Goal: Check status: Check status

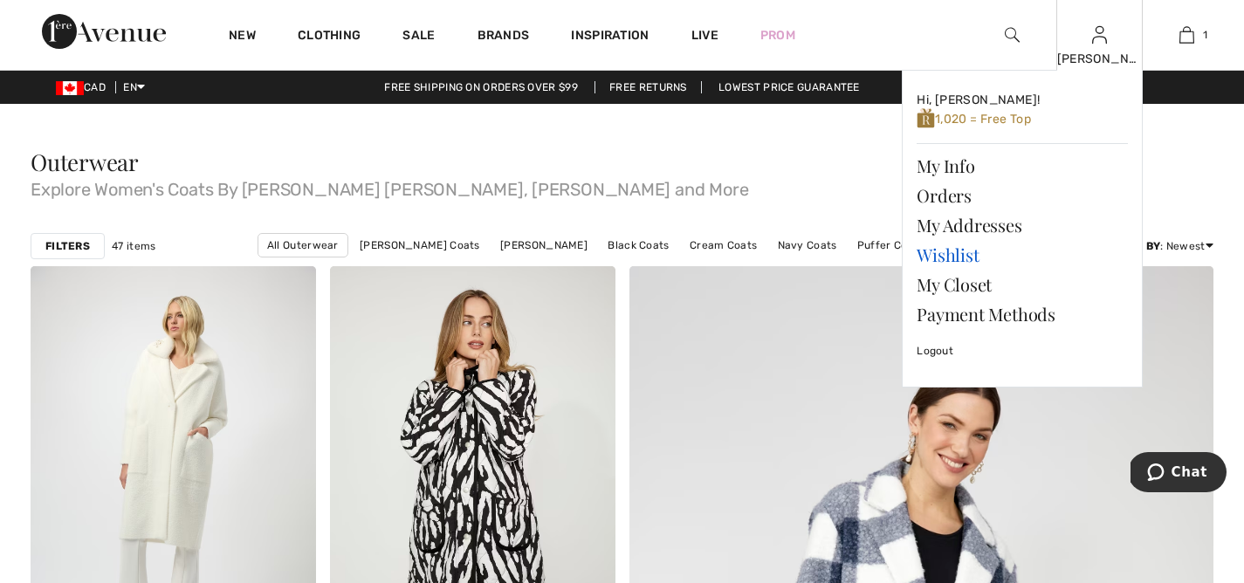
click at [966, 253] on link "Wishlist" at bounding box center [1021, 255] width 211 height 30
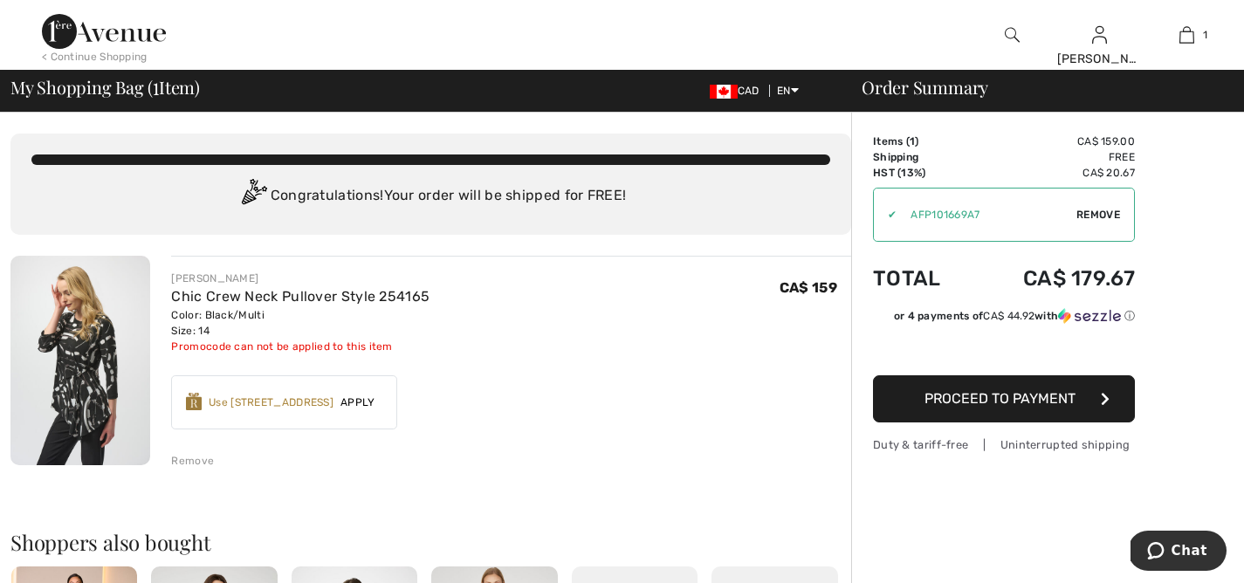
click at [1089, 208] on span "Remove" at bounding box center [1098, 215] width 44 height 16
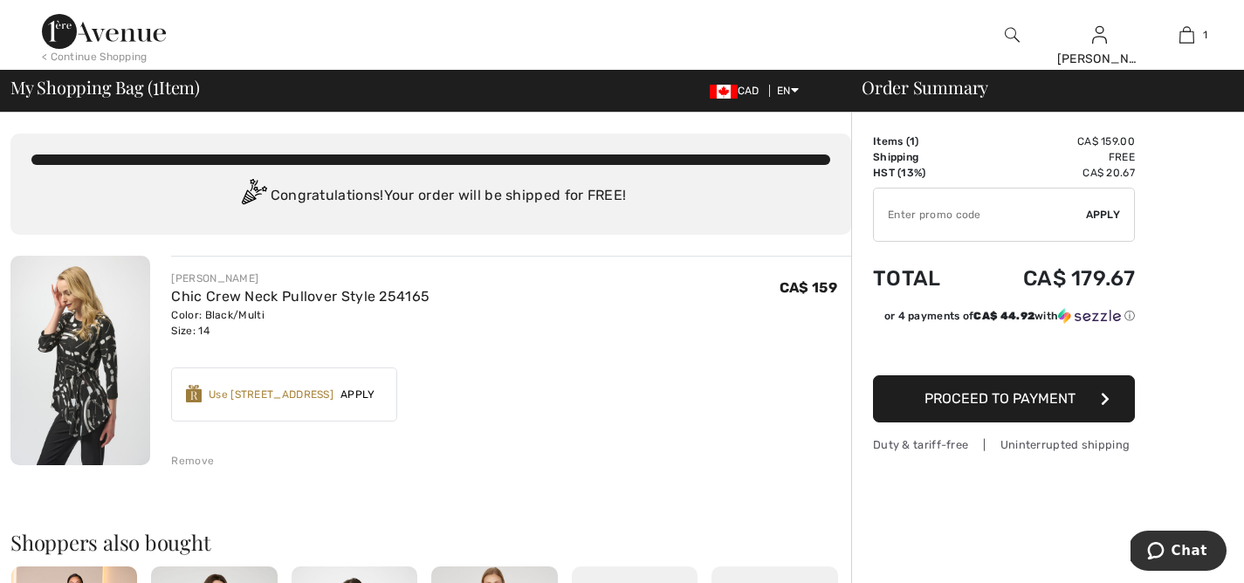
click at [997, 209] on input "TEXT" at bounding box center [980, 215] width 212 height 52
type input "NEW15"
click at [1109, 209] on span "Apply" at bounding box center [1103, 215] width 35 height 16
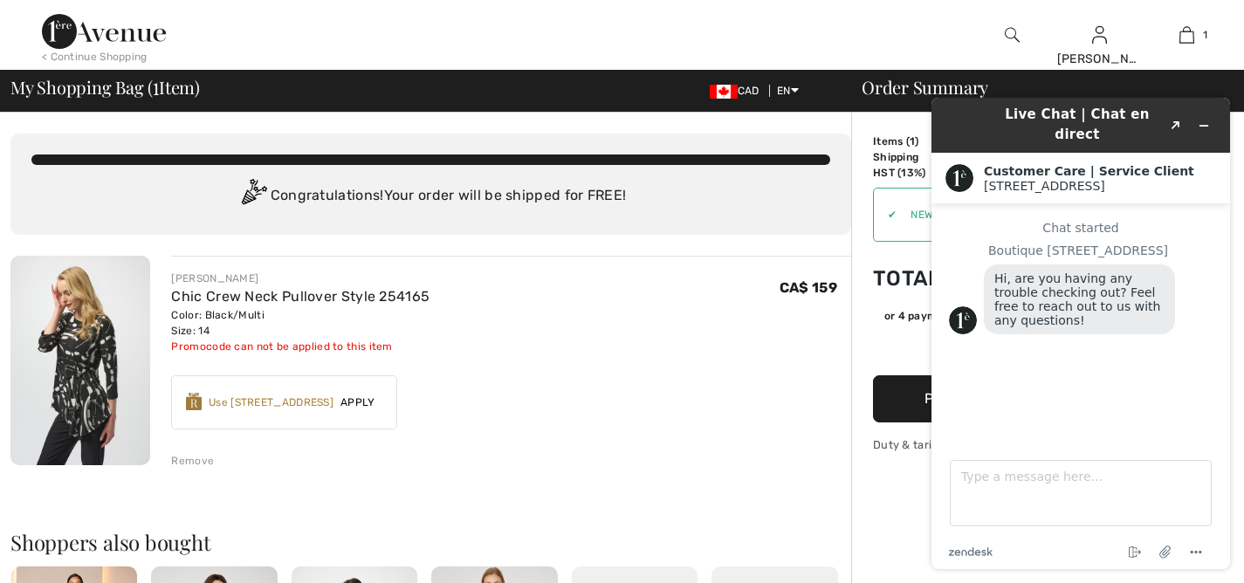
click at [1010, 39] on img at bounding box center [1011, 34] width 15 height 21
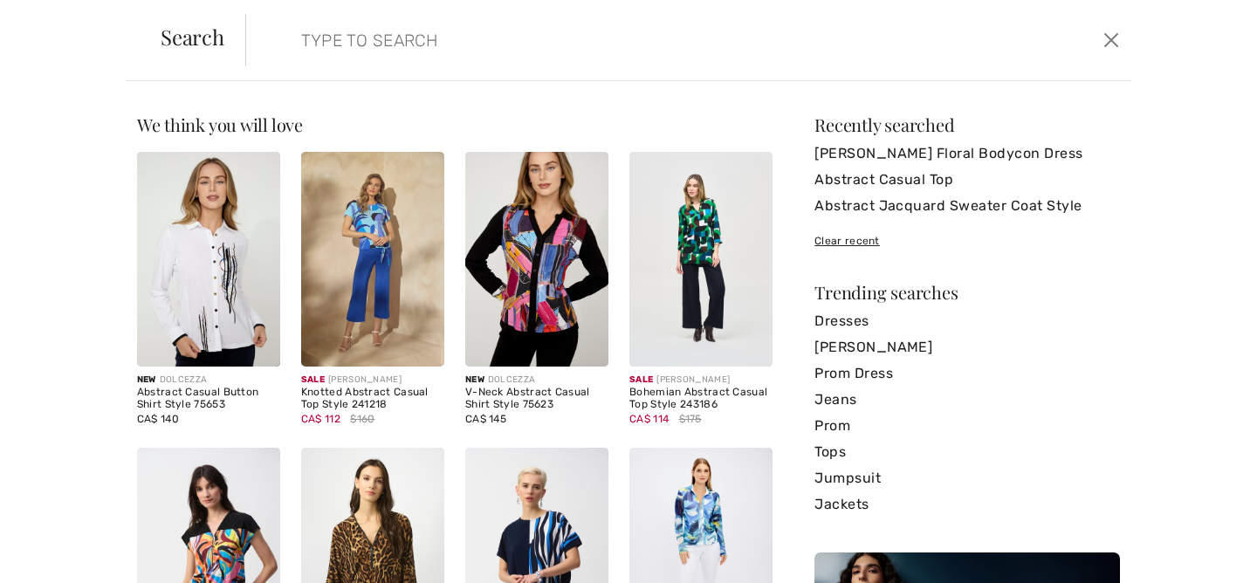
paste input "Abstract Print Pants Style 223176"
type input "Abstract Print Pants Style 223176"
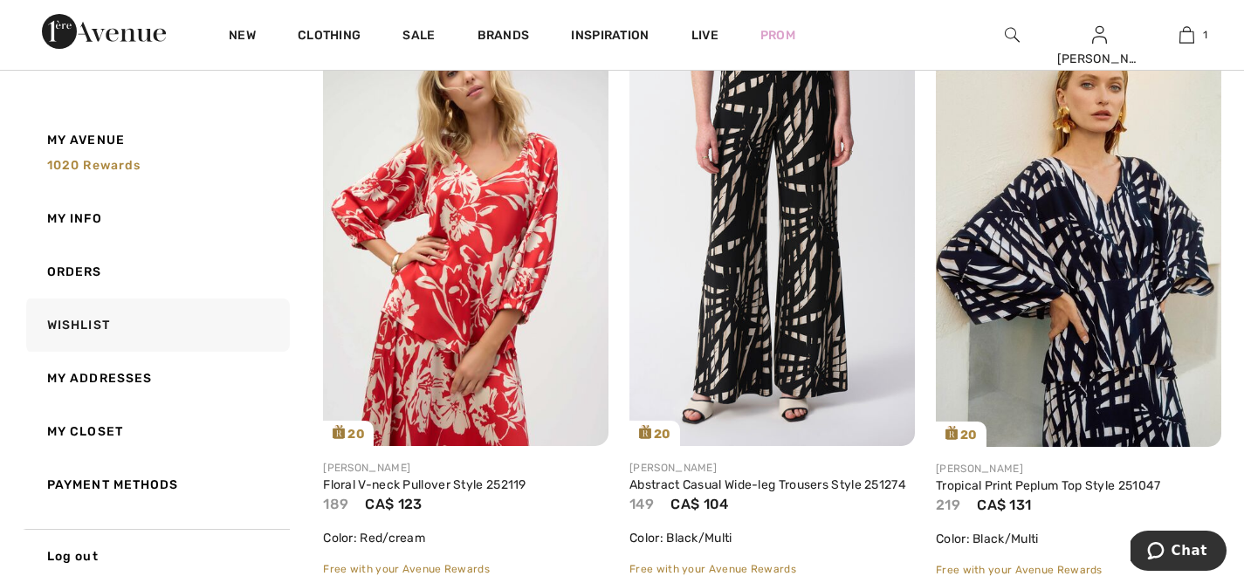
scroll to position [815, 0]
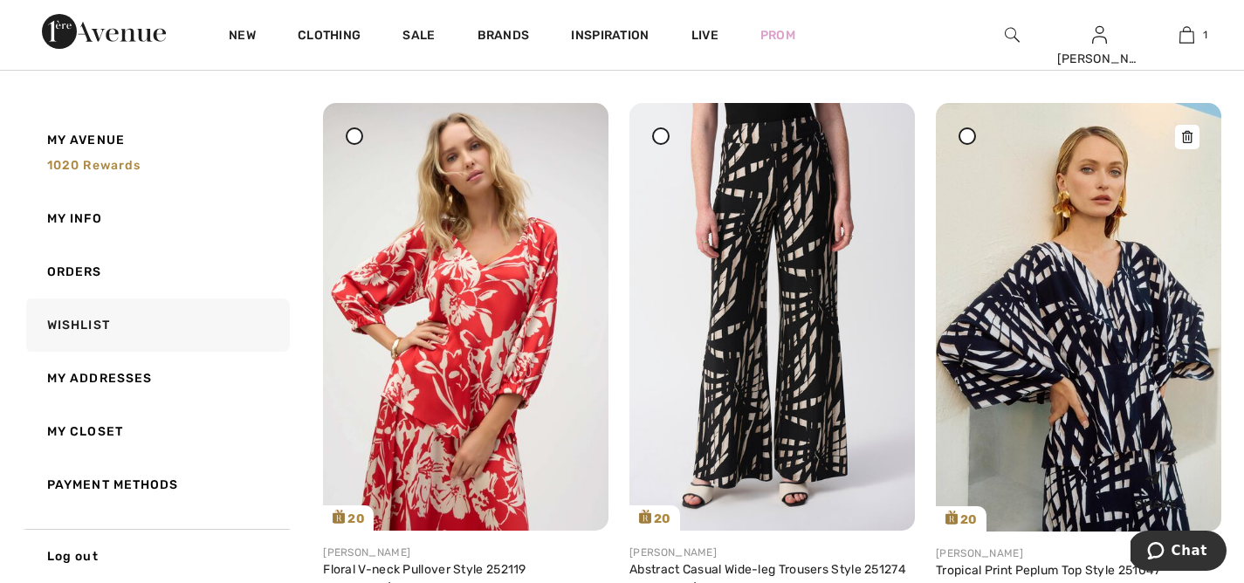
click at [1050, 269] on img at bounding box center [1078, 317] width 285 height 428
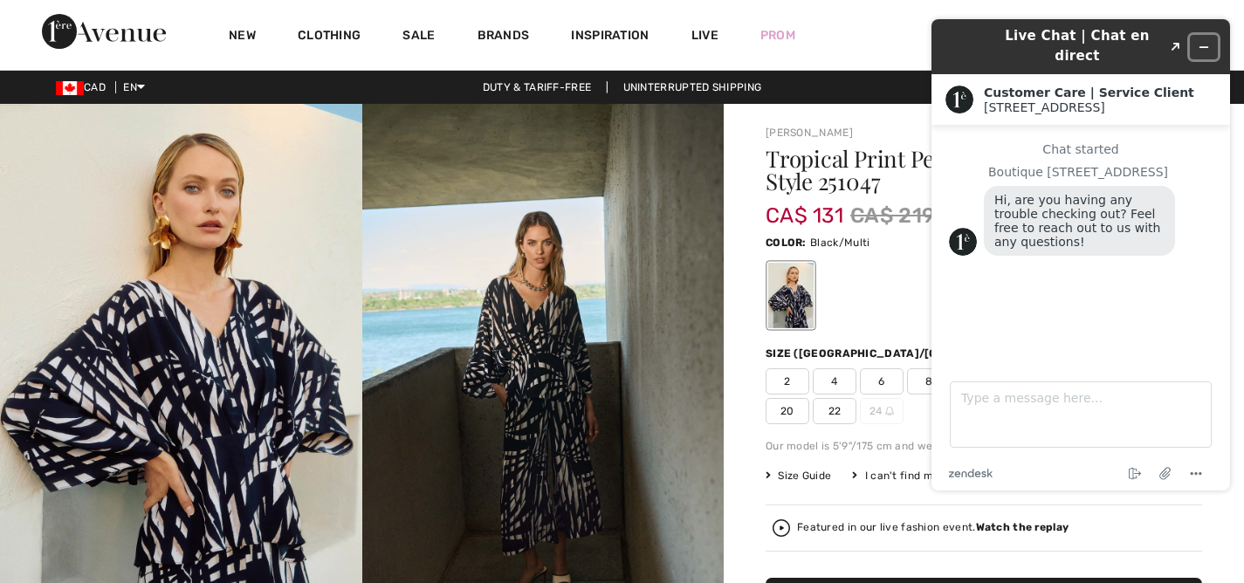
click at [1206, 41] on icon "Minimize widget" at bounding box center [1203, 47] width 12 height 12
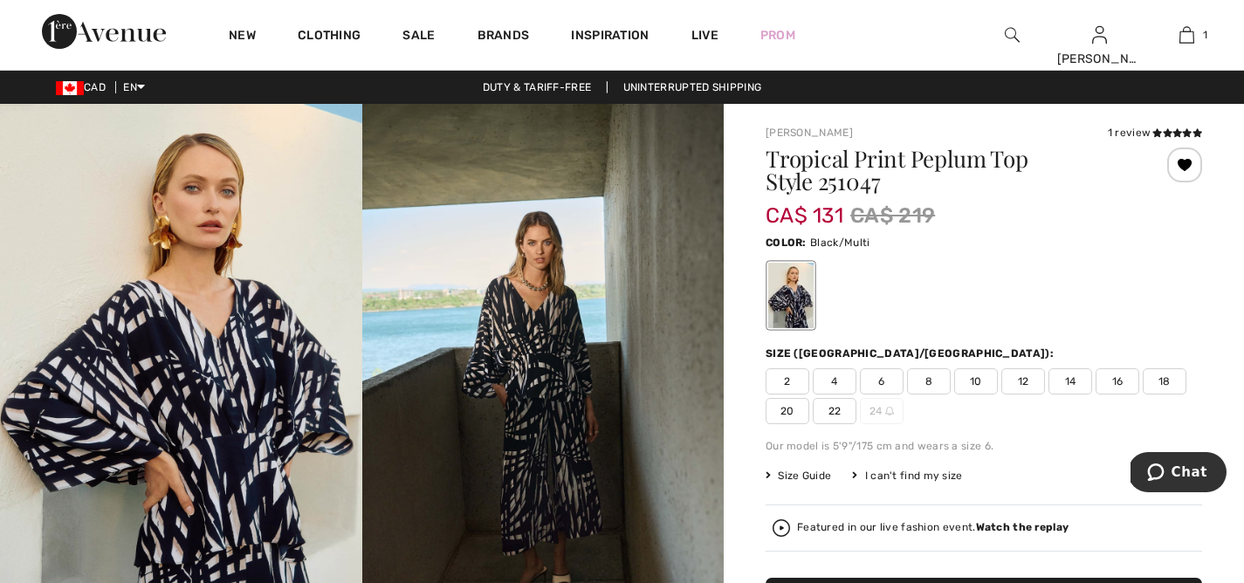
click at [1066, 380] on span "14" at bounding box center [1070, 381] width 44 height 26
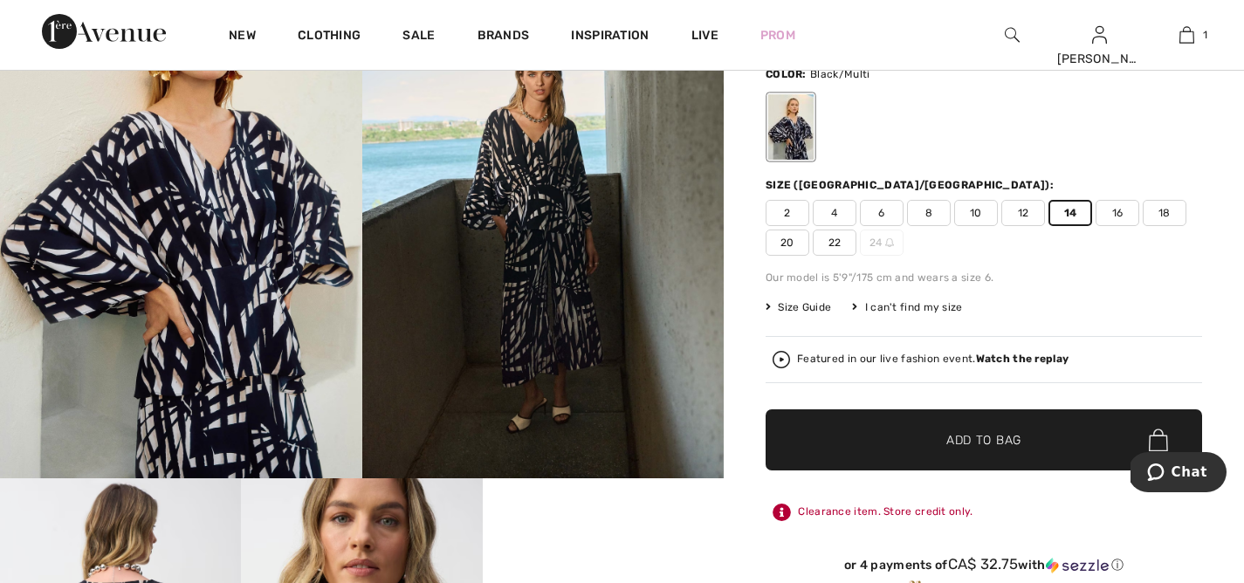
scroll to position [216, 0]
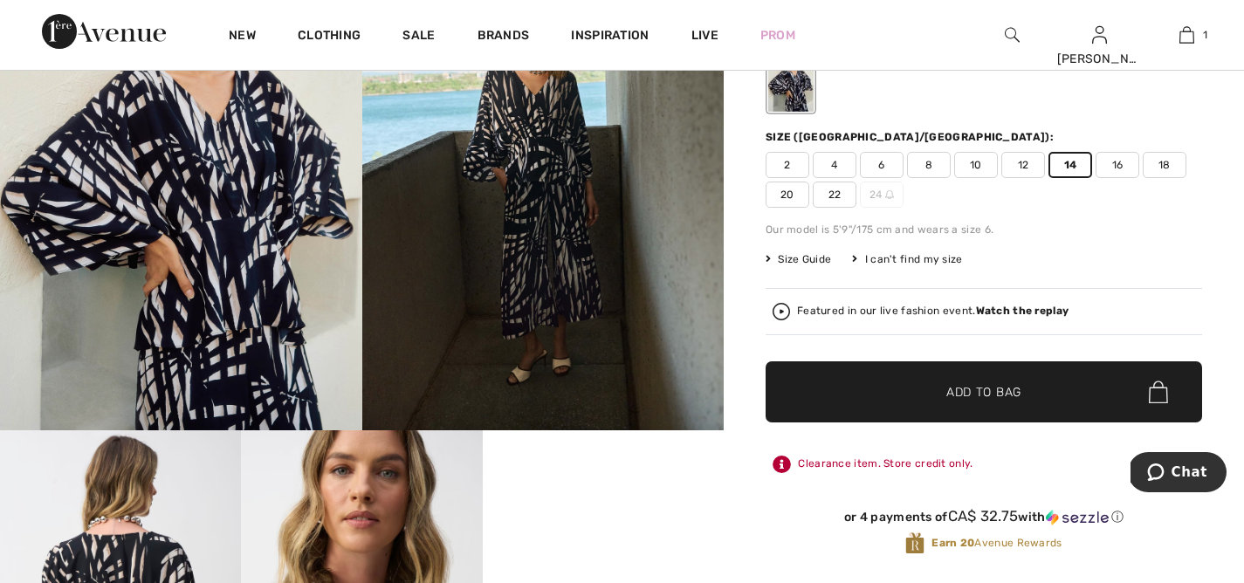
click at [971, 399] on span "Add to Bag" at bounding box center [983, 392] width 75 height 18
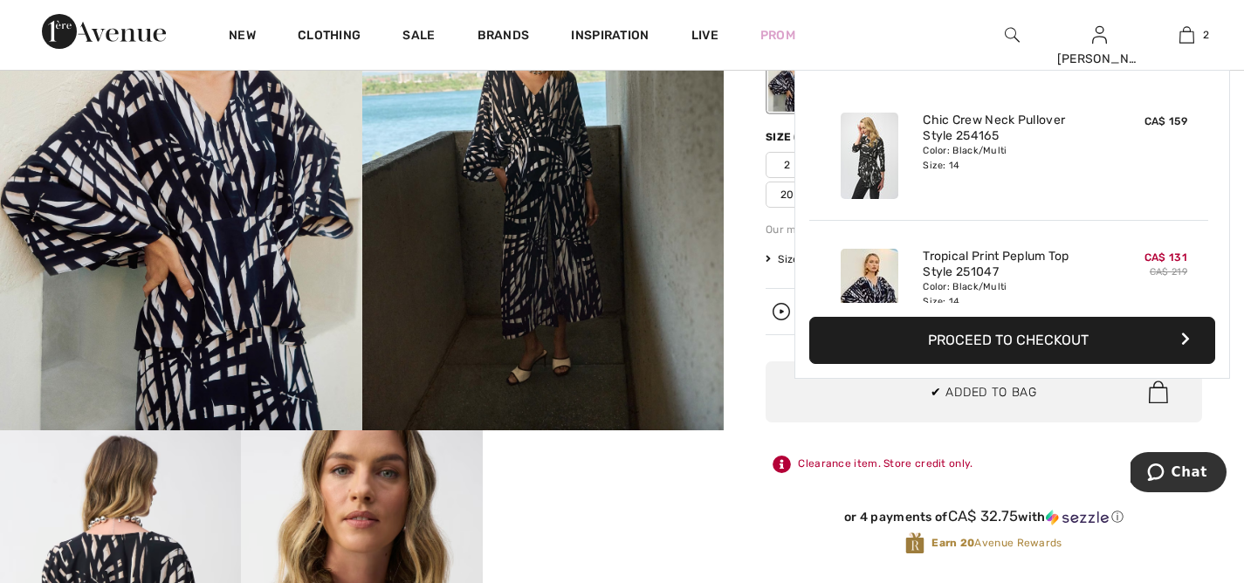
scroll to position [54, 0]
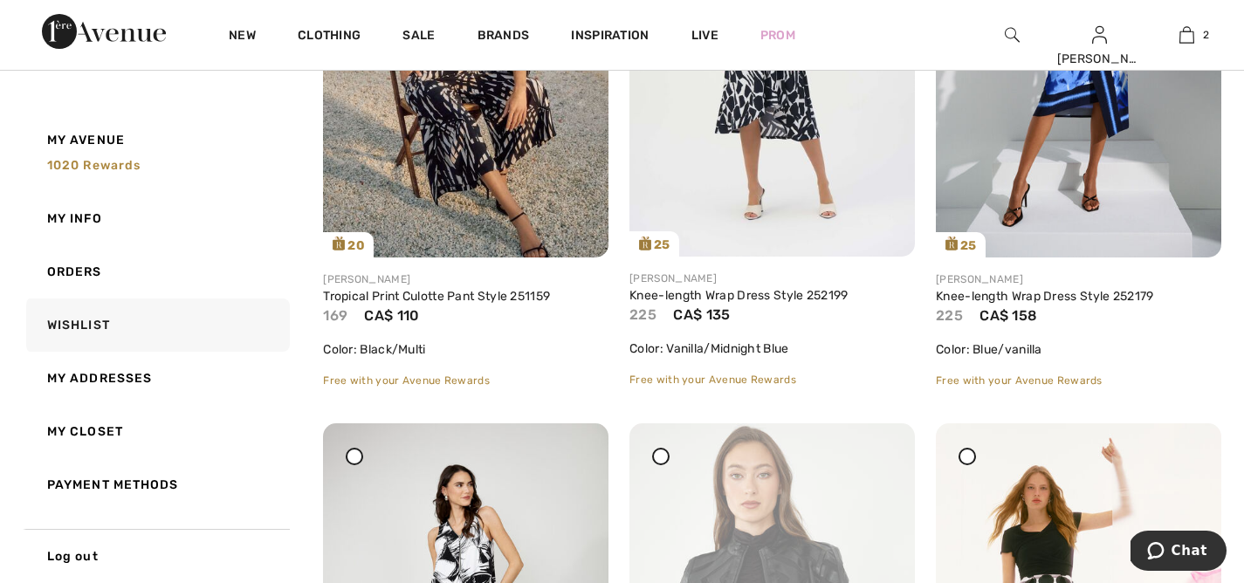
scroll to position [1609, 0]
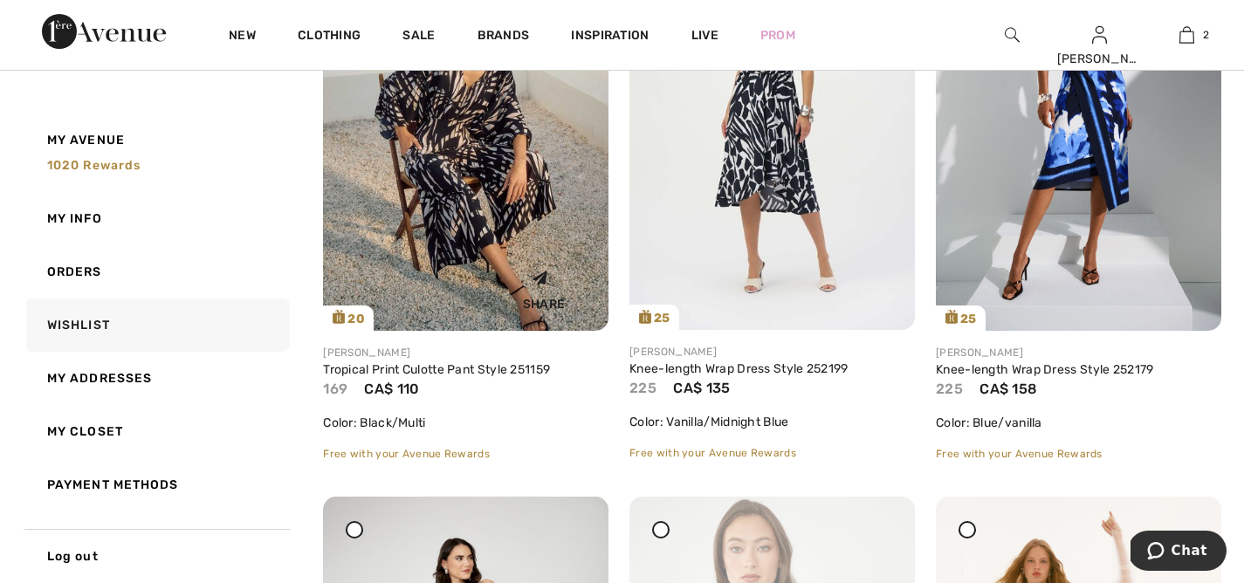
click at [480, 218] on img at bounding box center [465, 117] width 285 height 428
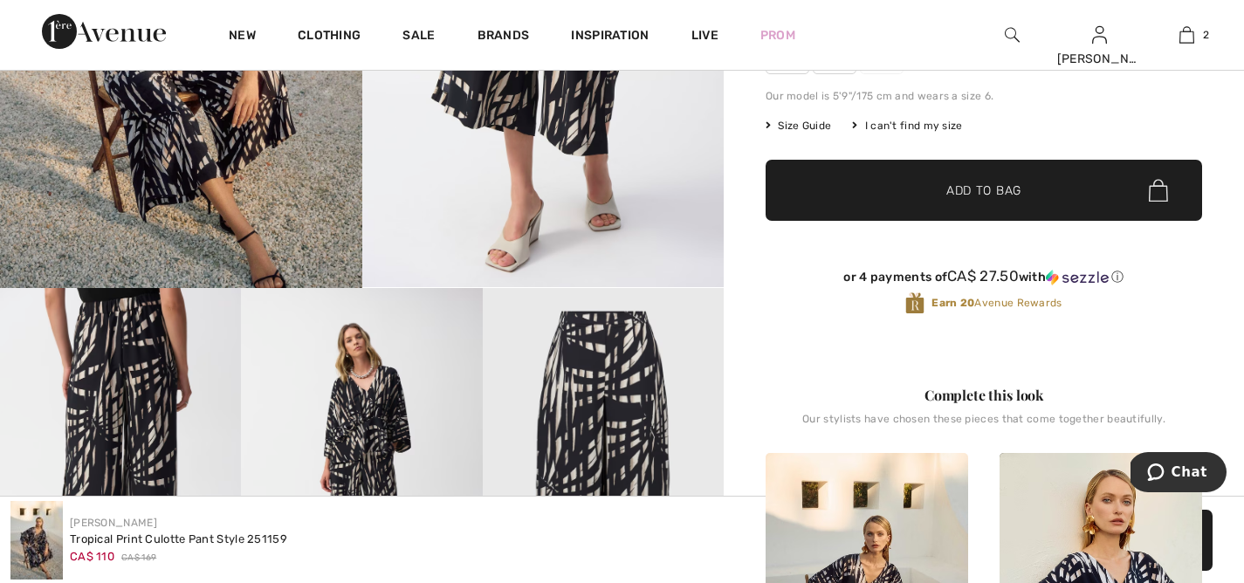
scroll to position [181, 0]
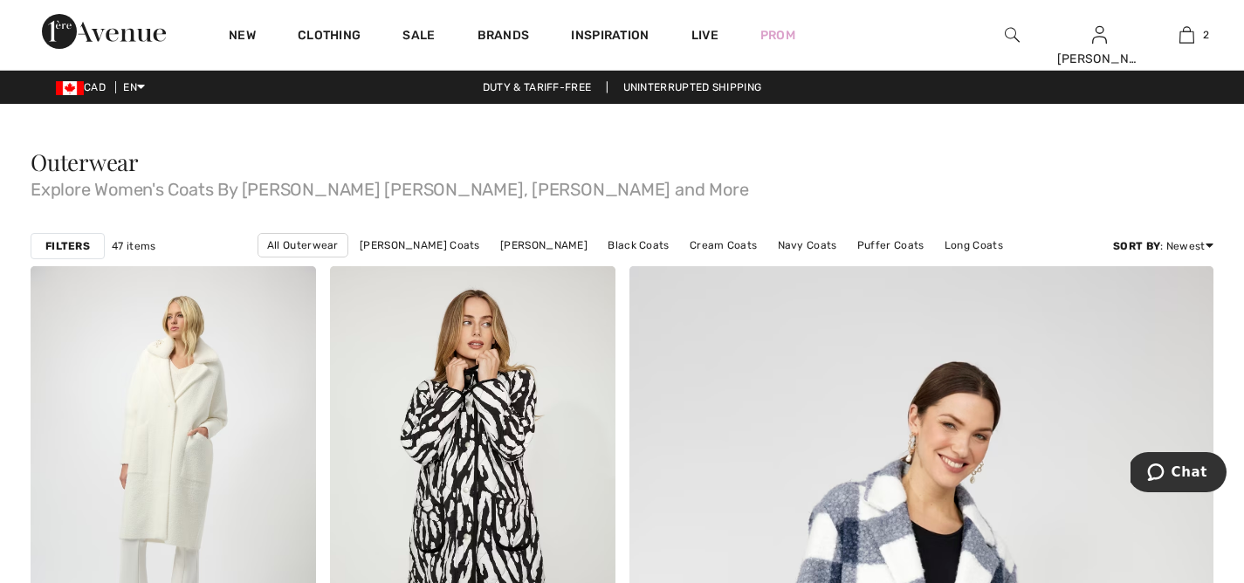
click at [1011, 35] on img at bounding box center [1011, 34] width 15 height 21
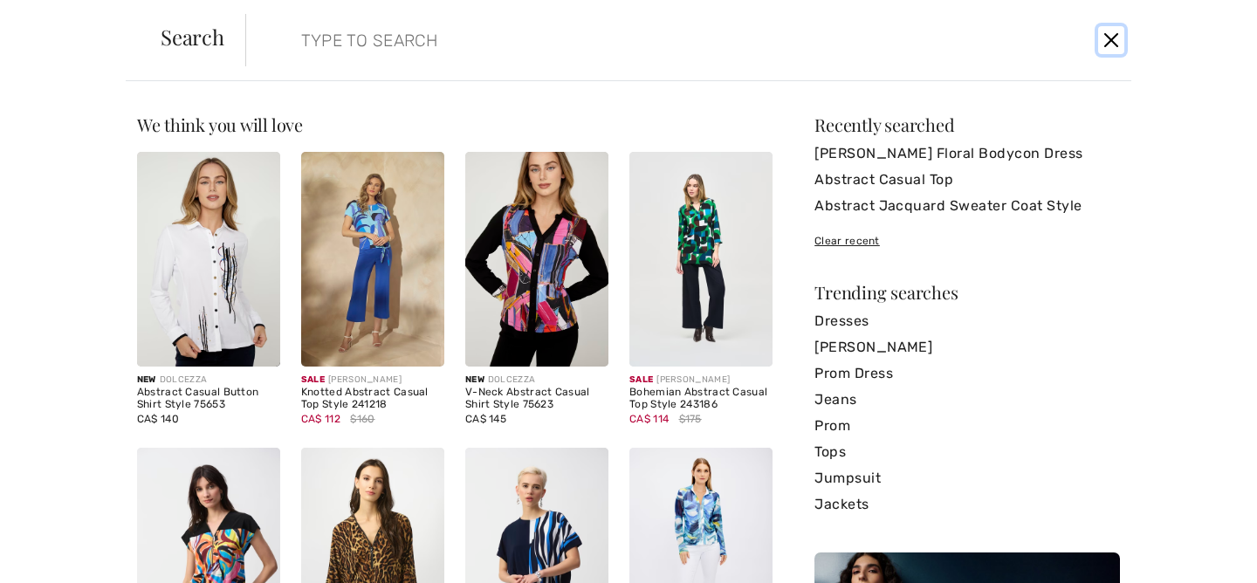
click at [1115, 34] on button "Close" at bounding box center [1111, 40] width 26 height 28
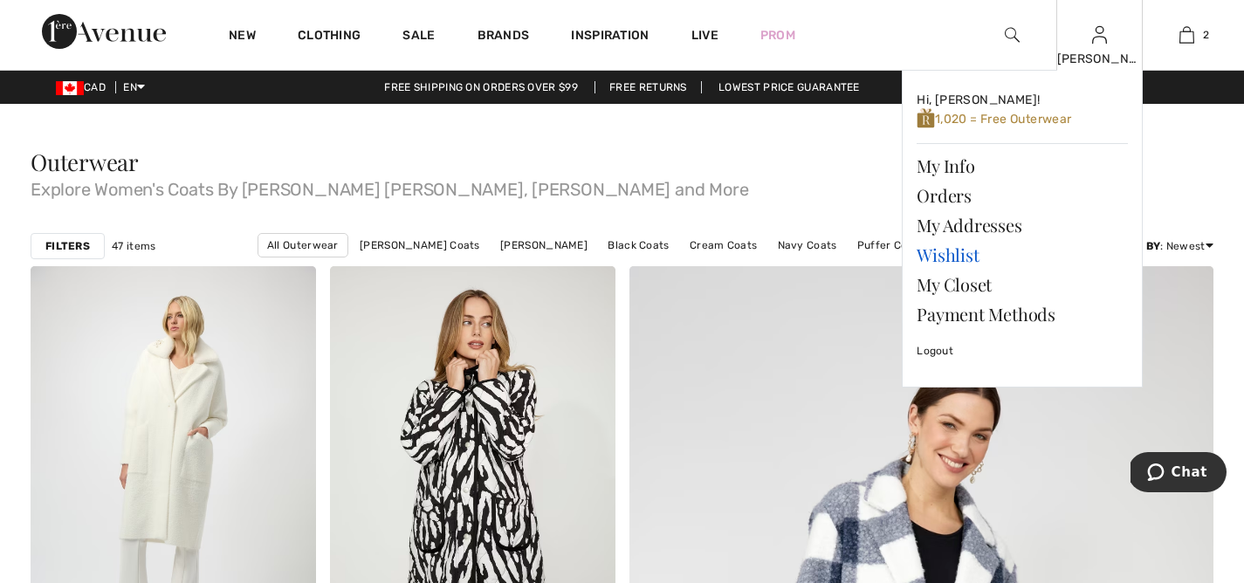
click at [976, 257] on link "Wishlist" at bounding box center [1021, 255] width 211 height 30
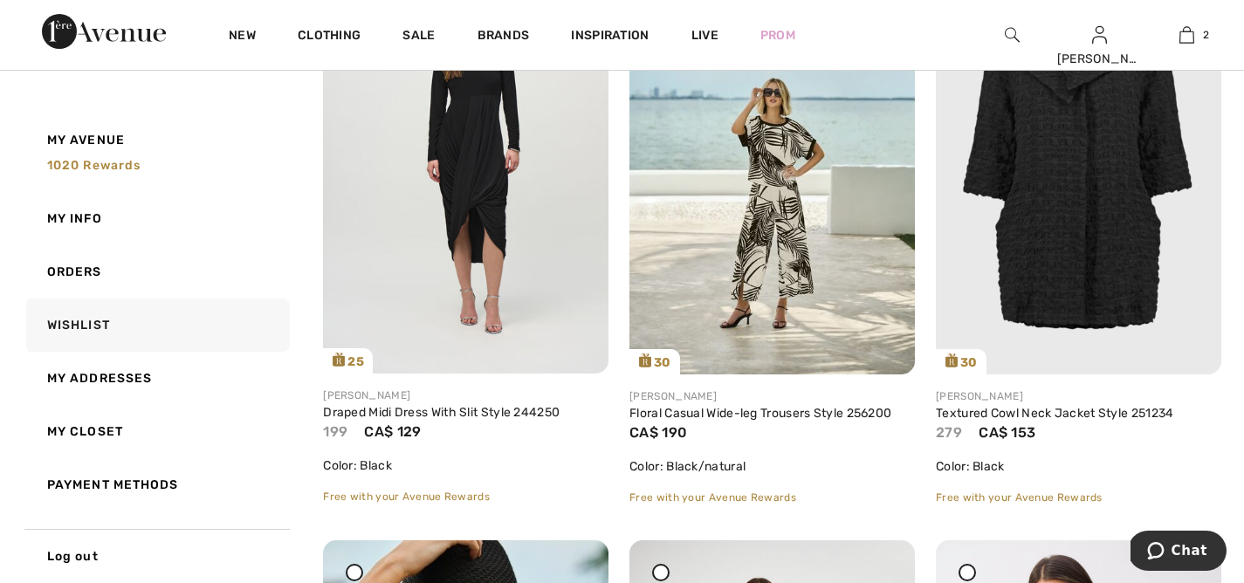
scroll to position [2781, 0]
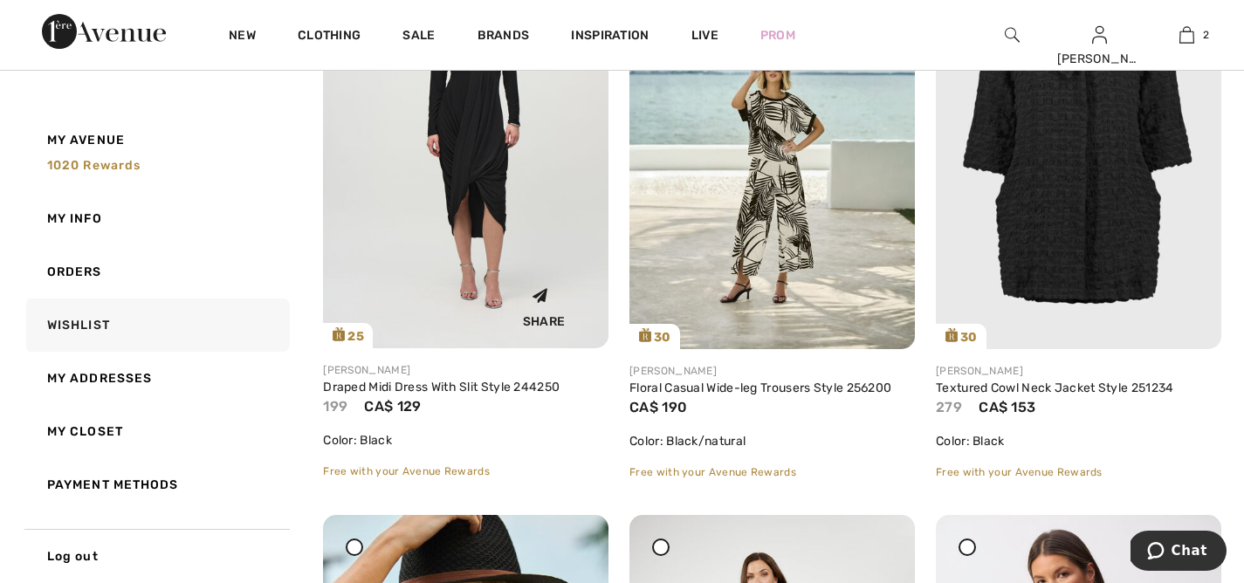
click at [490, 167] on img at bounding box center [465, 135] width 285 height 428
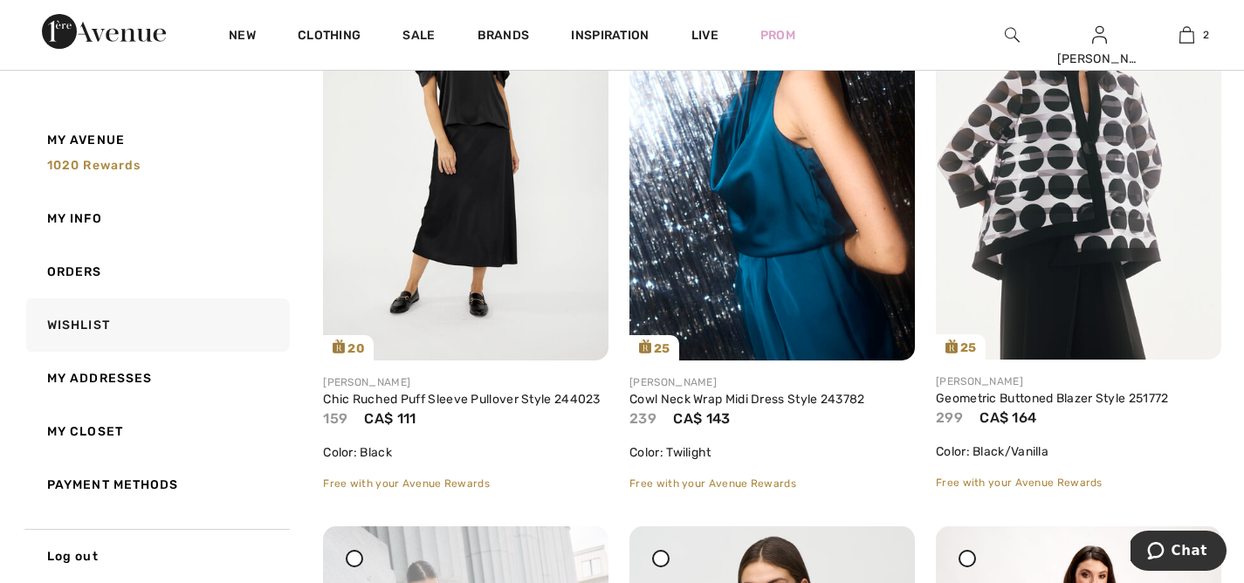
scroll to position [4555, 0]
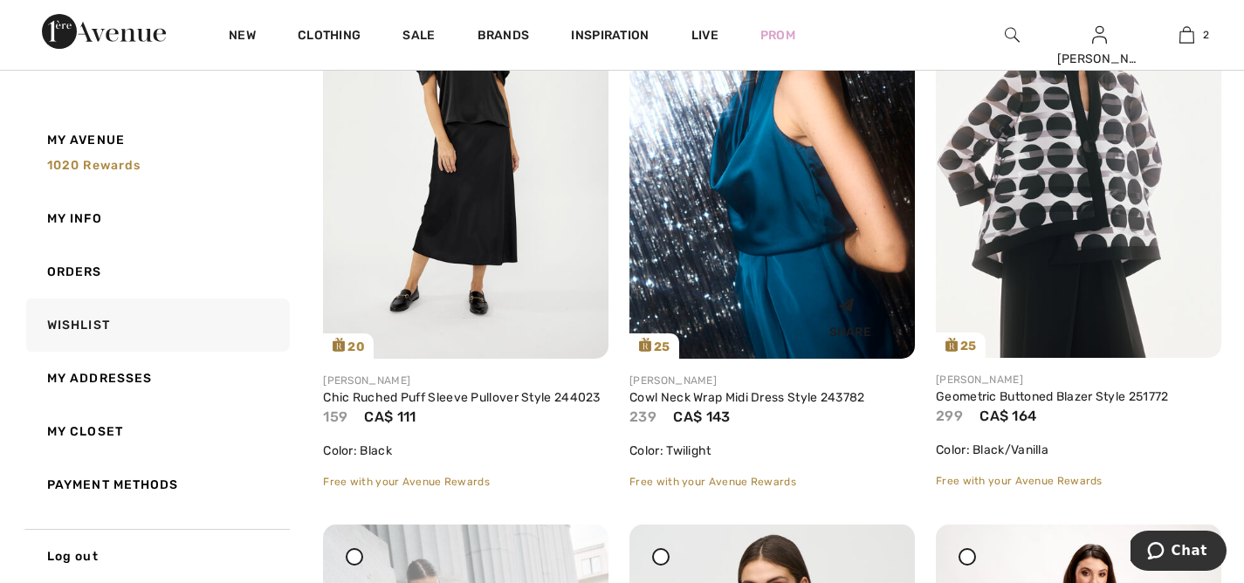
click at [827, 230] on img at bounding box center [771, 145] width 285 height 428
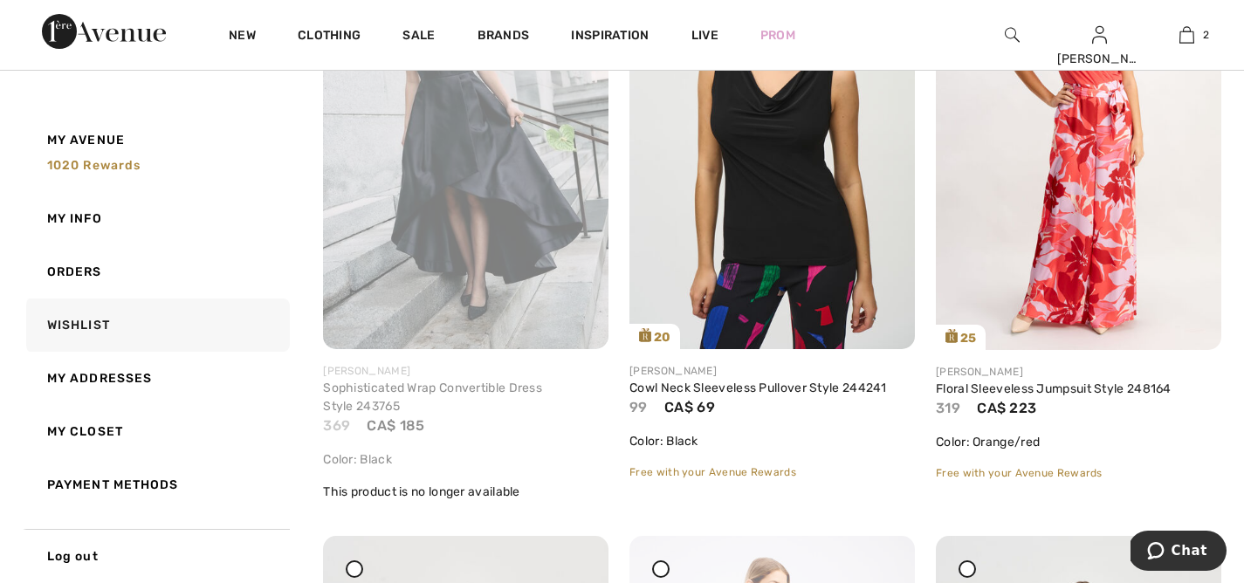
scroll to position [5162, 0]
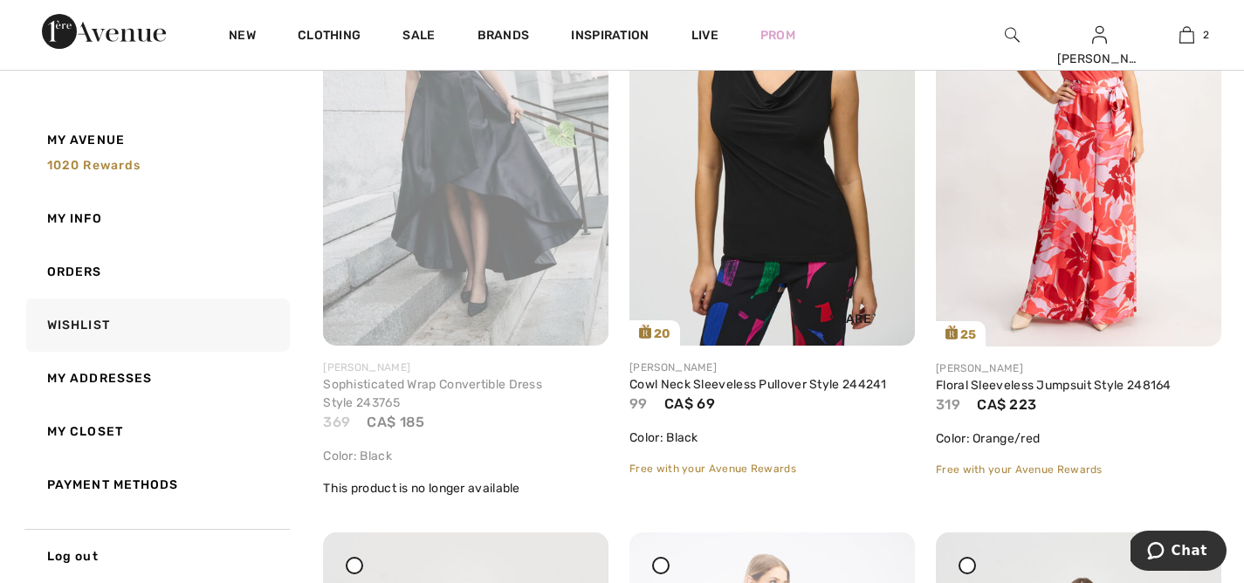
click at [795, 197] on img at bounding box center [771, 132] width 285 height 428
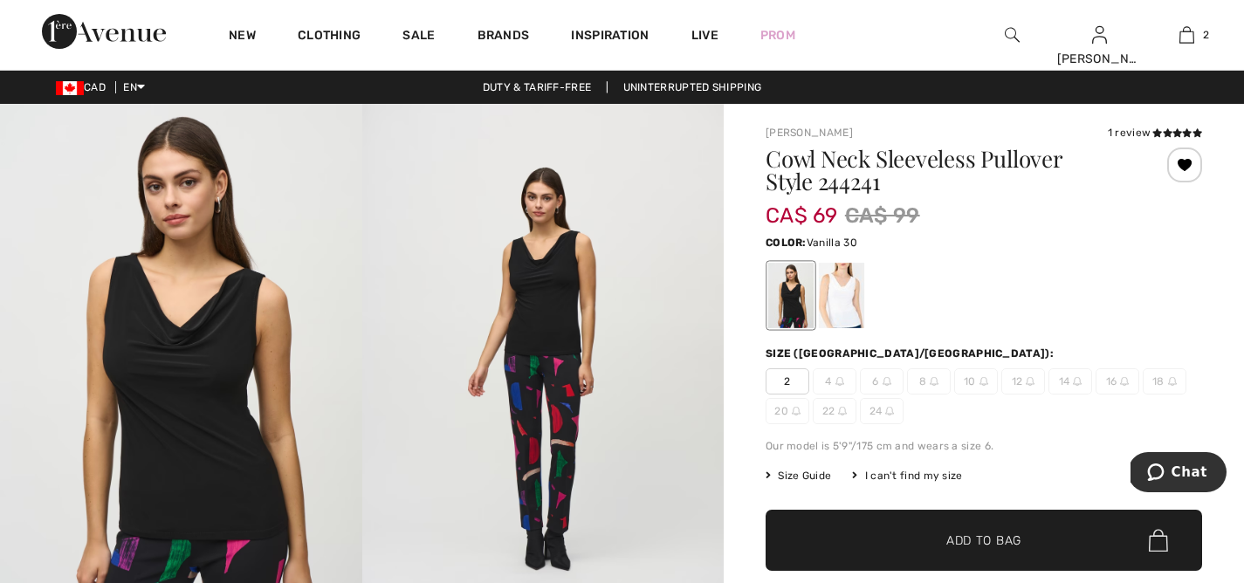
click at [838, 296] on div at bounding box center [841, 295] width 45 height 65
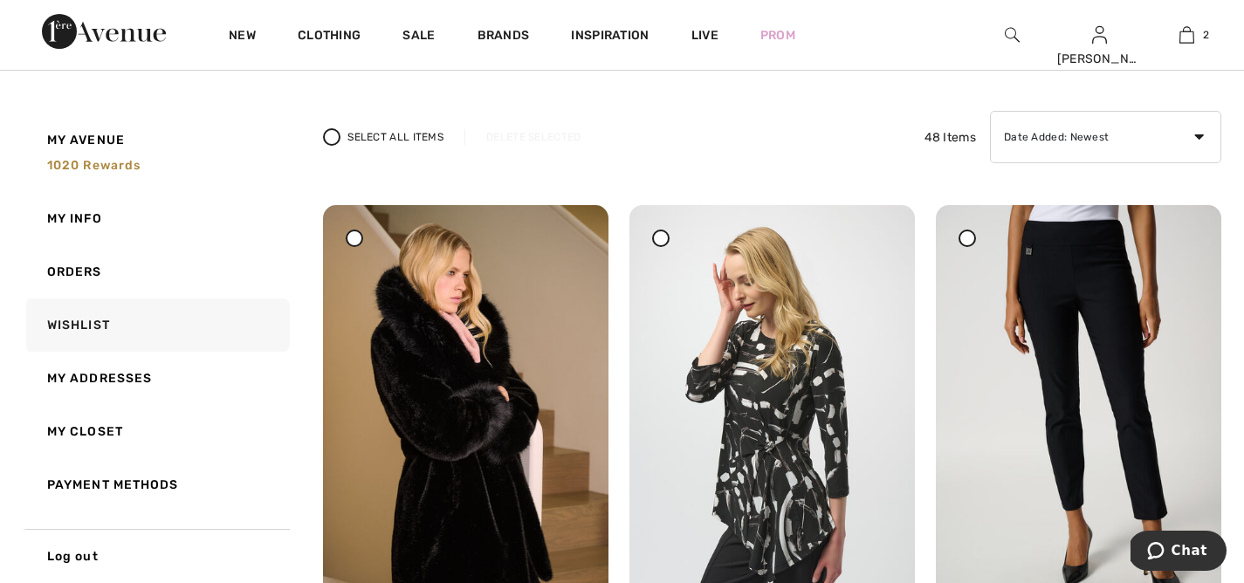
scroll to position [116, 0]
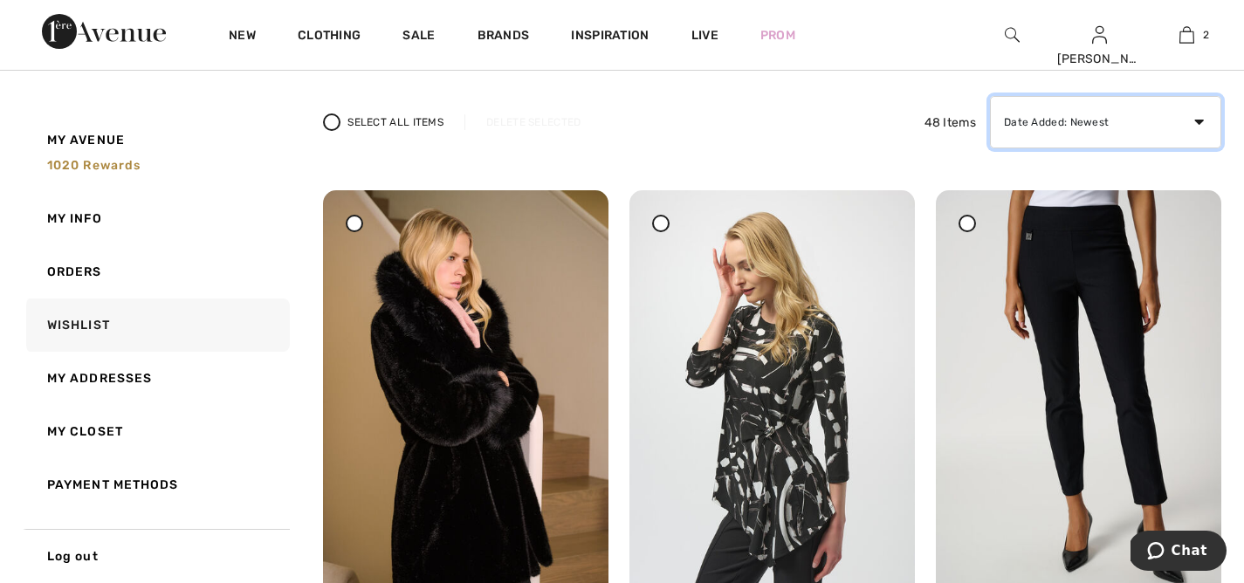
click at [1196, 120] on select "Date Added: Newest Date Added: Oldest Price: High to Low Price: Low to High Bra…" at bounding box center [1105, 122] width 231 height 52
click at [990, 96] on select "Date Added: Newest Date Added: Oldest Price: High to Low Price: Low to High Bra…" at bounding box center [1105, 122] width 231 height 52
click at [332, 119] on icon at bounding box center [331, 122] width 7 height 7
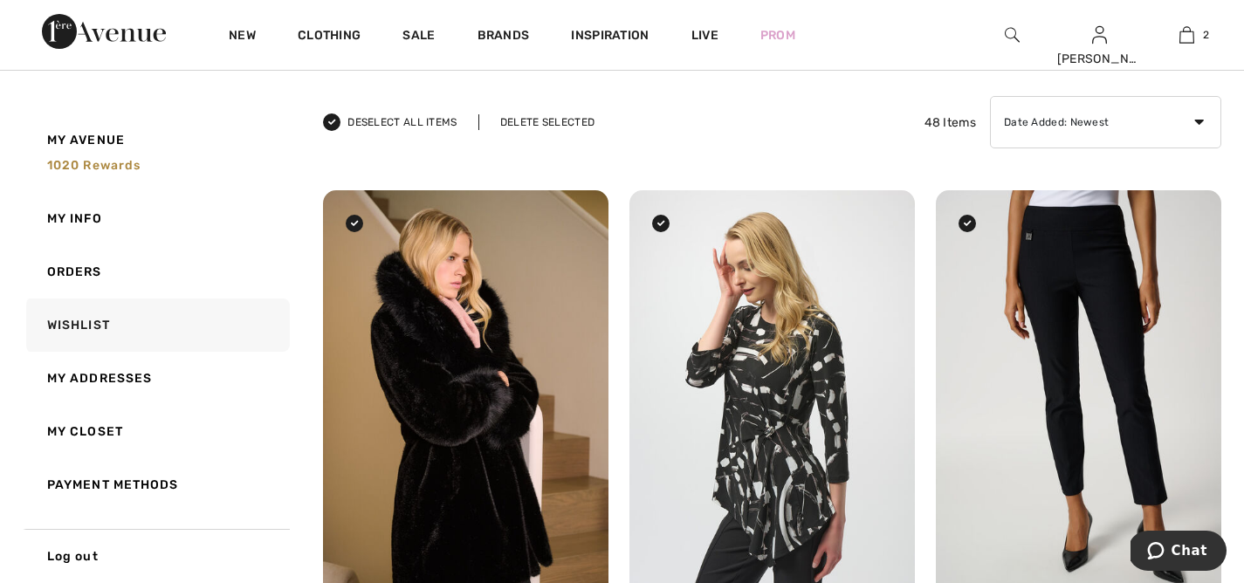
click at [328, 122] on icon at bounding box center [331, 122] width 7 height 7
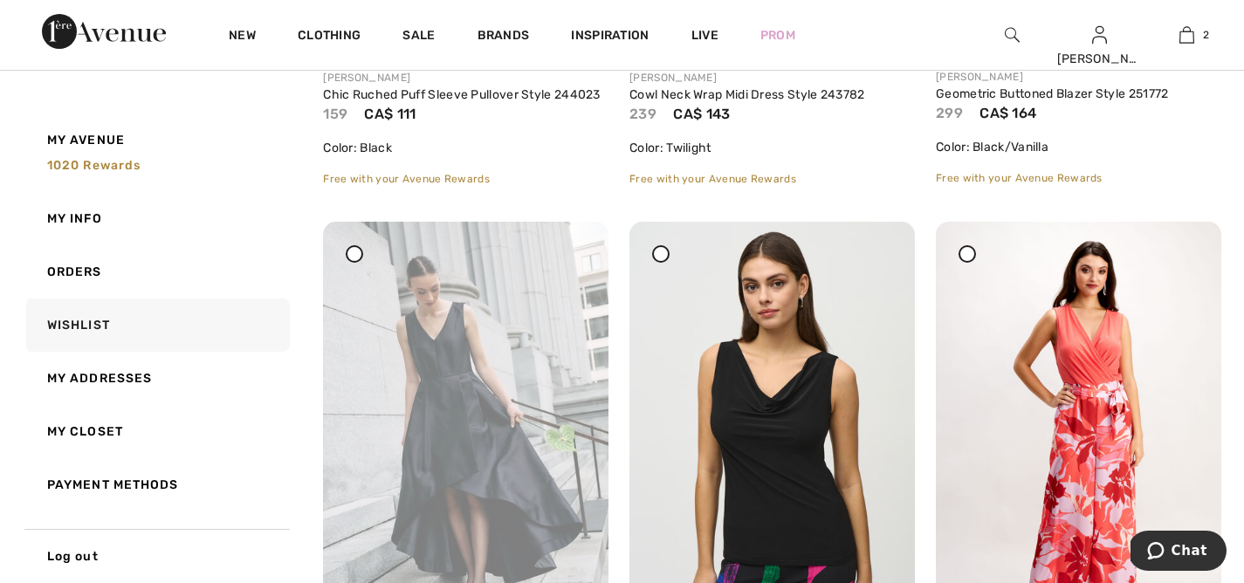
scroll to position [4932, 0]
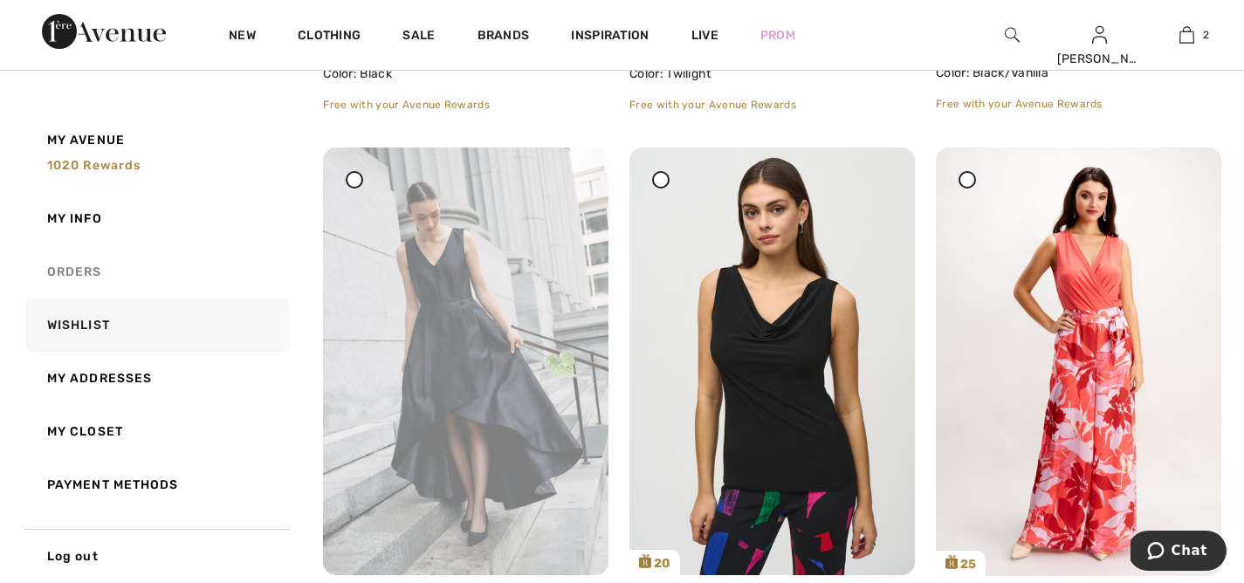
click at [77, 271] on link "Orders" at bounding box center [156, 271] width 267 height 53
click at [0, 0] on div at bounding box center [0, 0] width 0 height 0
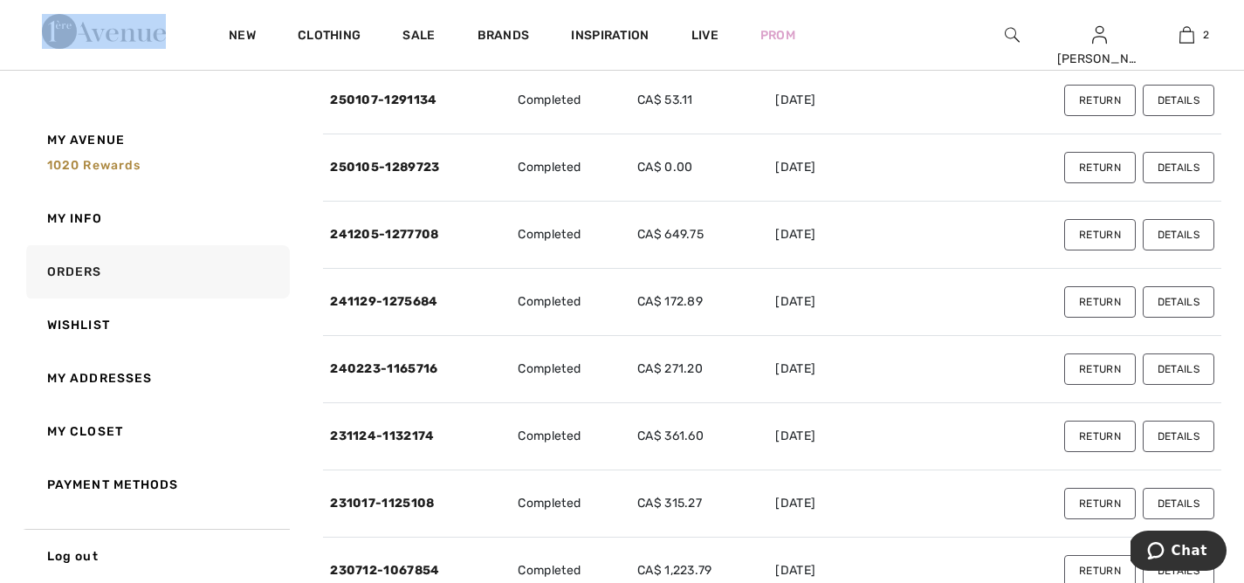
scroll to position [297, 0]
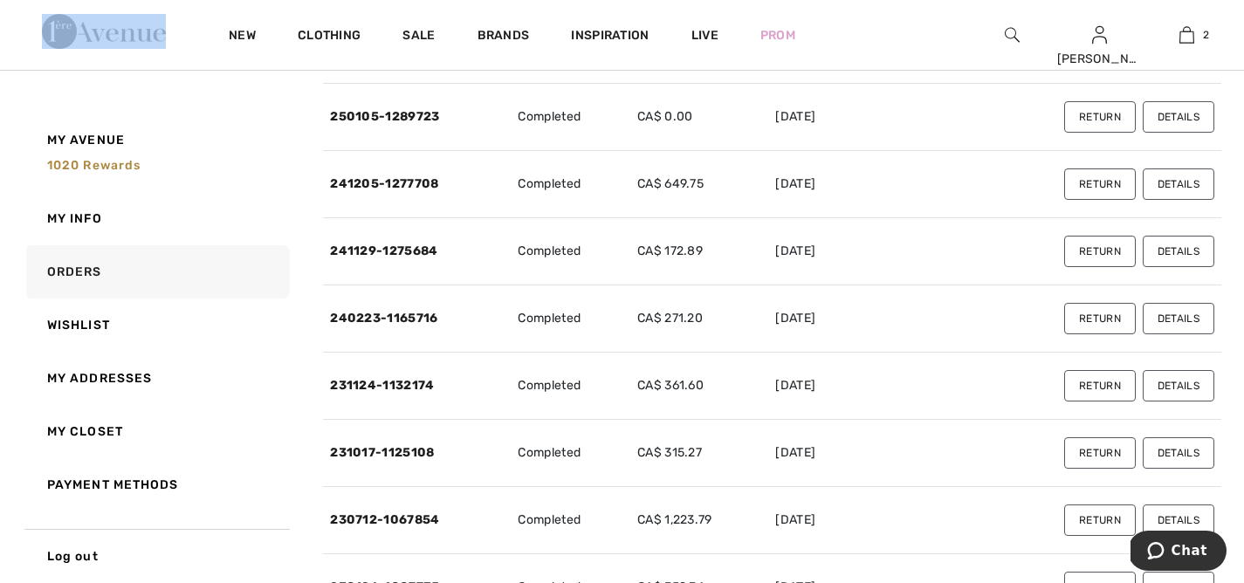
click at [1184, 183] on button "Details" at bounding box center [1178, 183] width 72 height 31
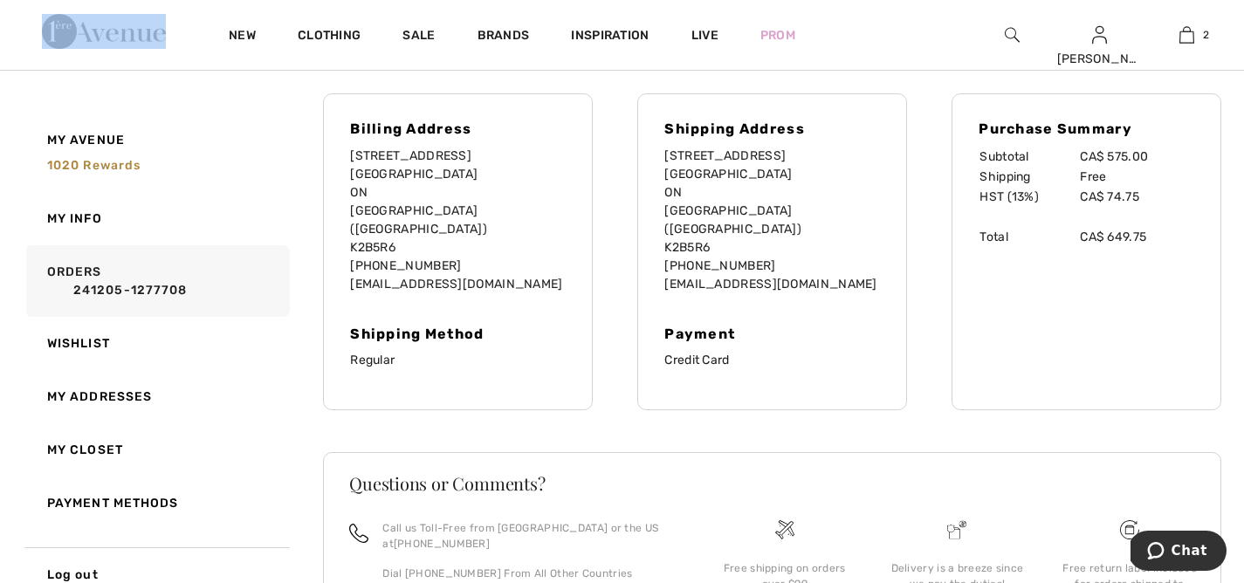
scroll to position [957, 0]
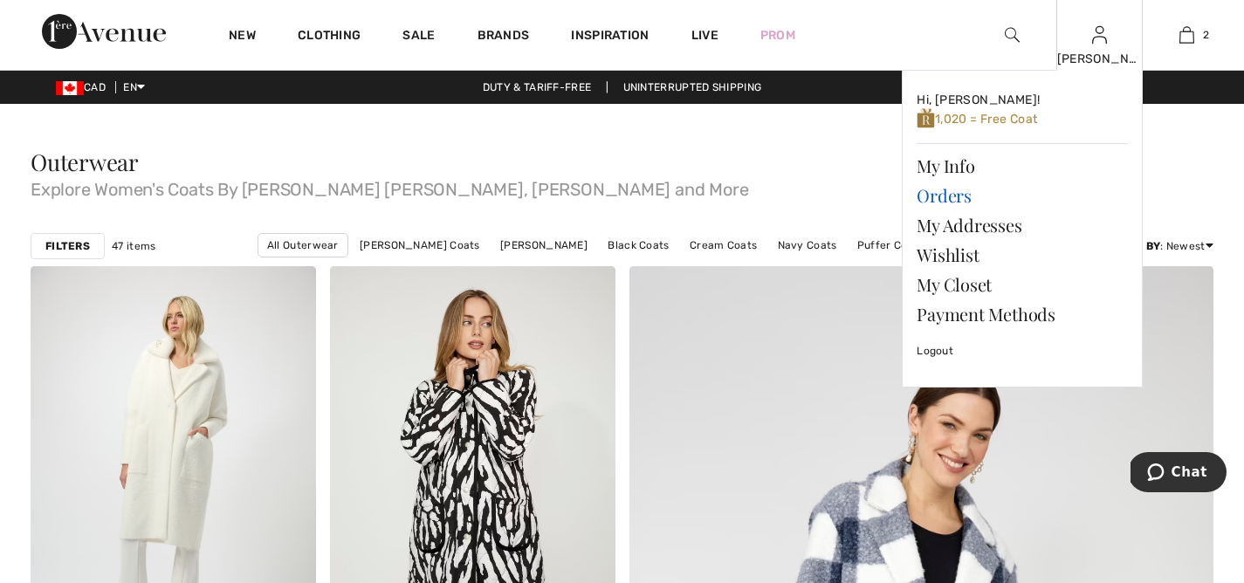
click at [963, 200] on link "Orders" at bounding box center [1021, 196] width 211 height 30
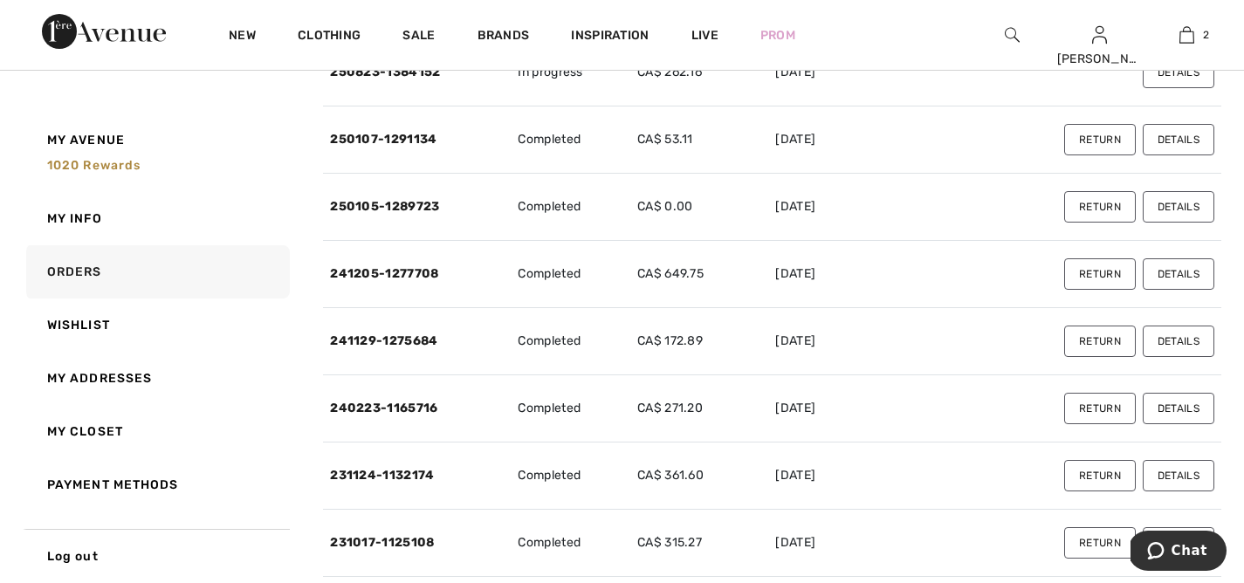
scroll to position [232, 0]
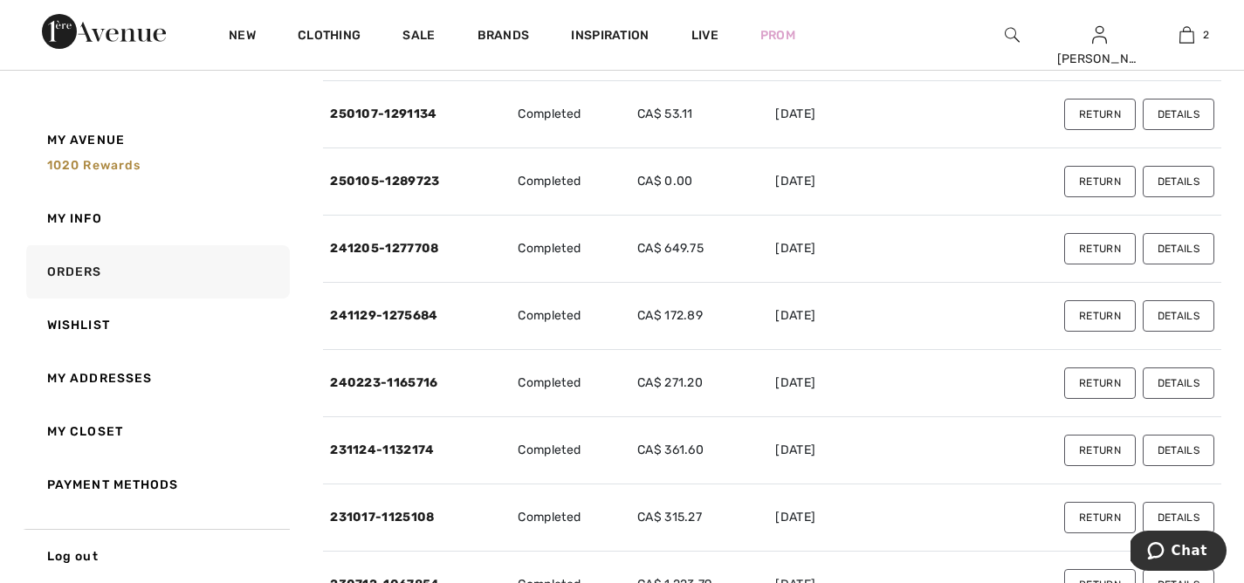
click at [1171, 311] on button "Details" at bounding box center [1178, 315] width 72 height 31
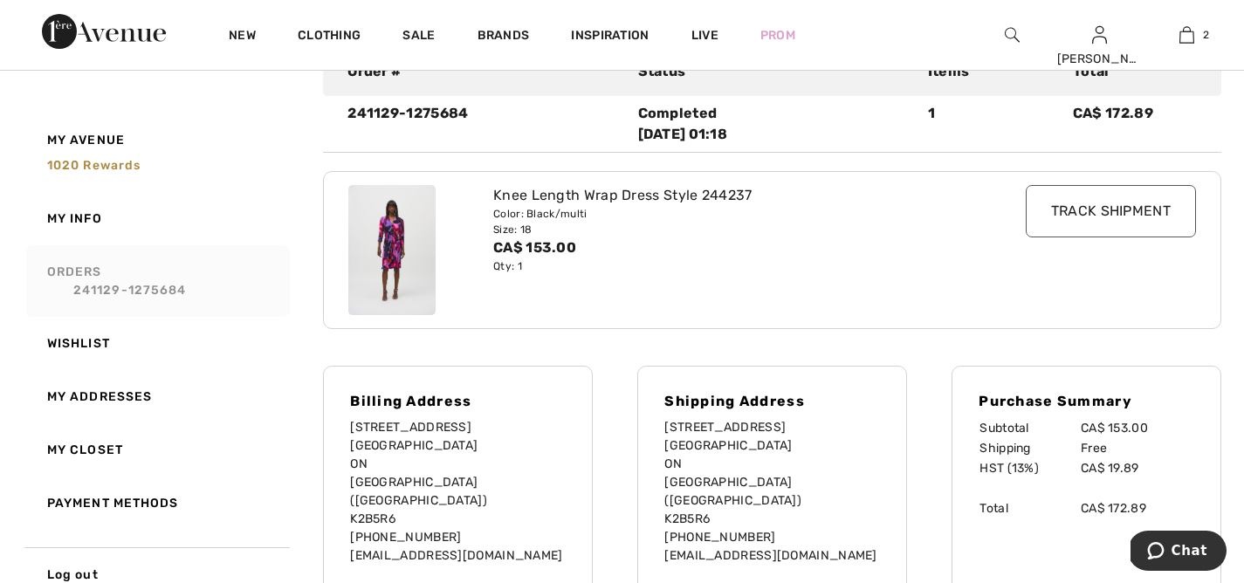
click at [85, 263] on link "Orders 241129-1275684" at bounding box center [156, 281] width 267 height 72
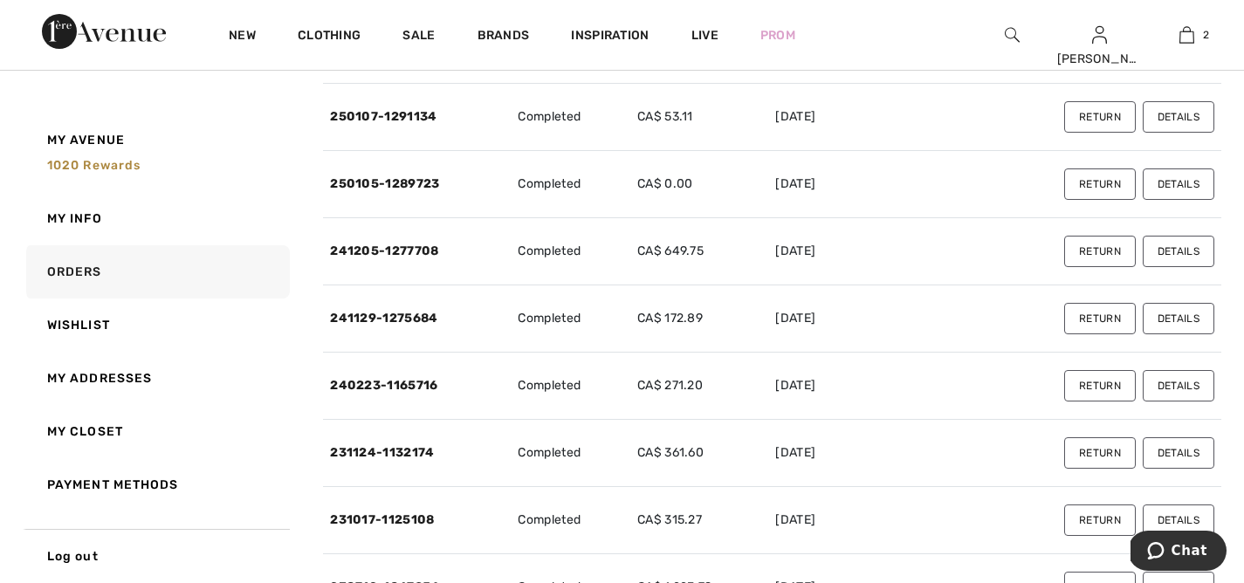
scroll to position [229, 0]
click at [1183, 456] on button "Details" at bounding box center [1178, 453] width 72 height 31
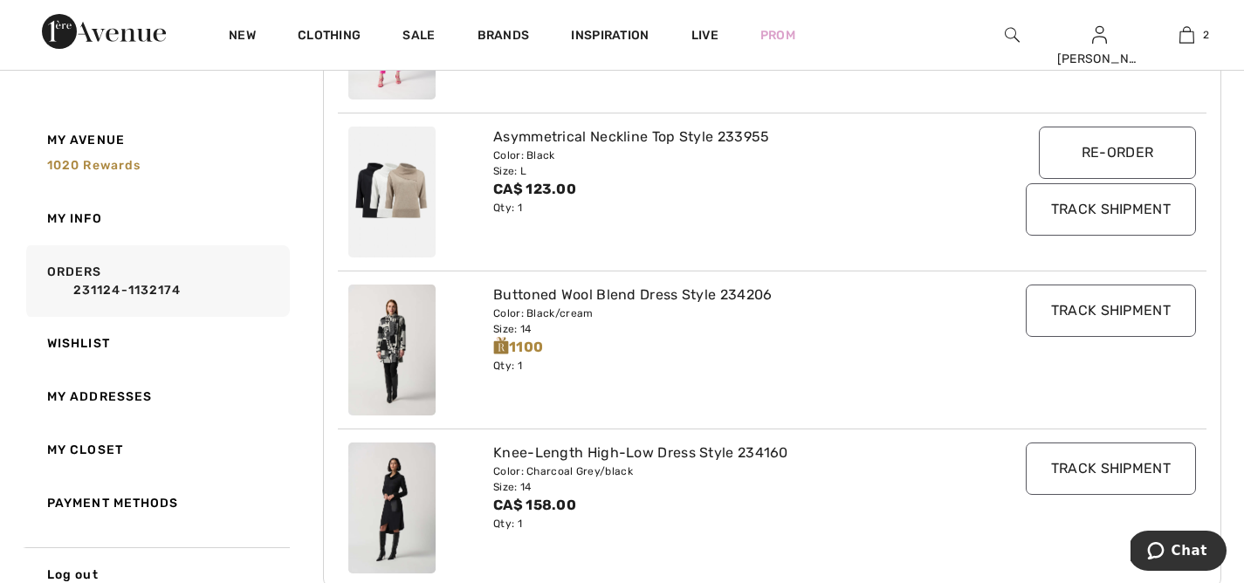
scroll to position [17, 0]
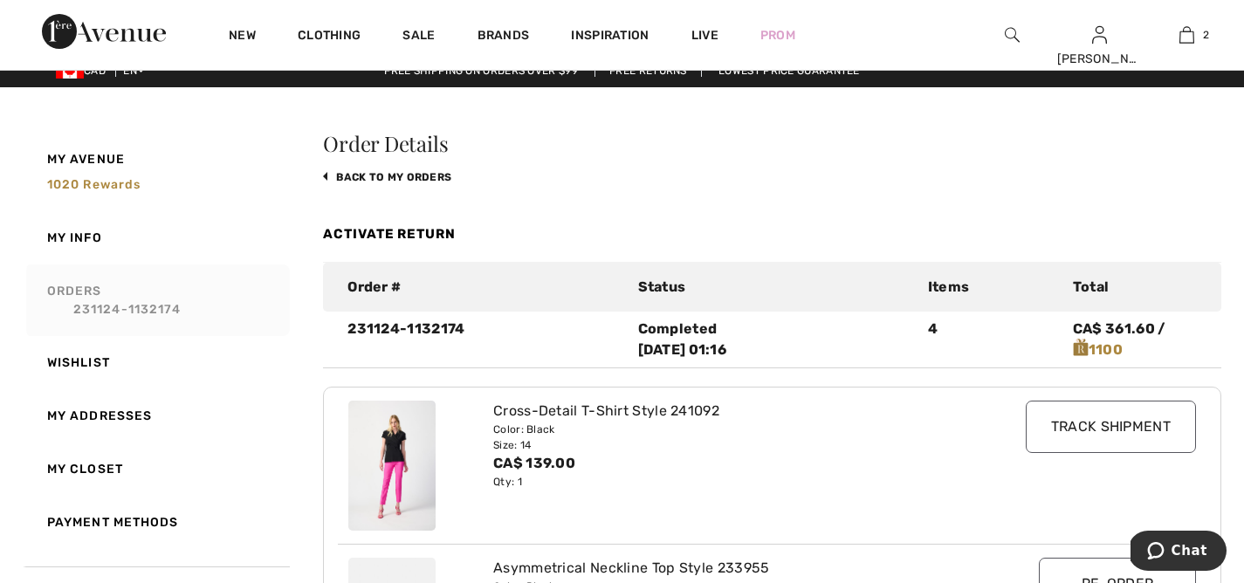
click at [76, 284] on link "Orders 231124-1132174" at bounding box center [156, 300] width 267 height 72
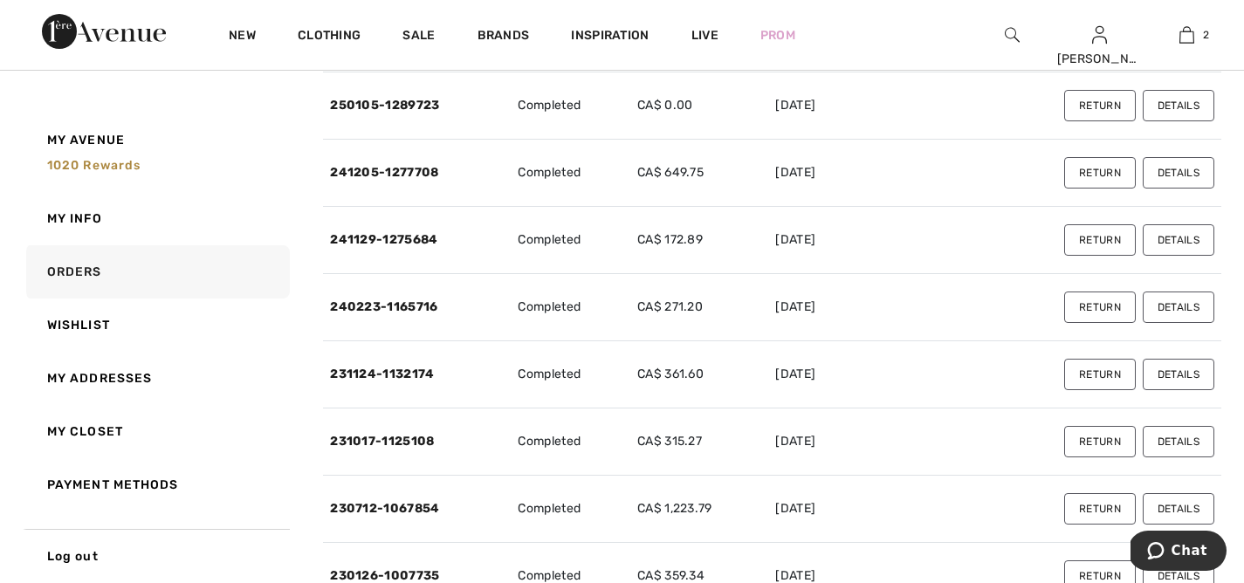
scroll to position [390, 0]
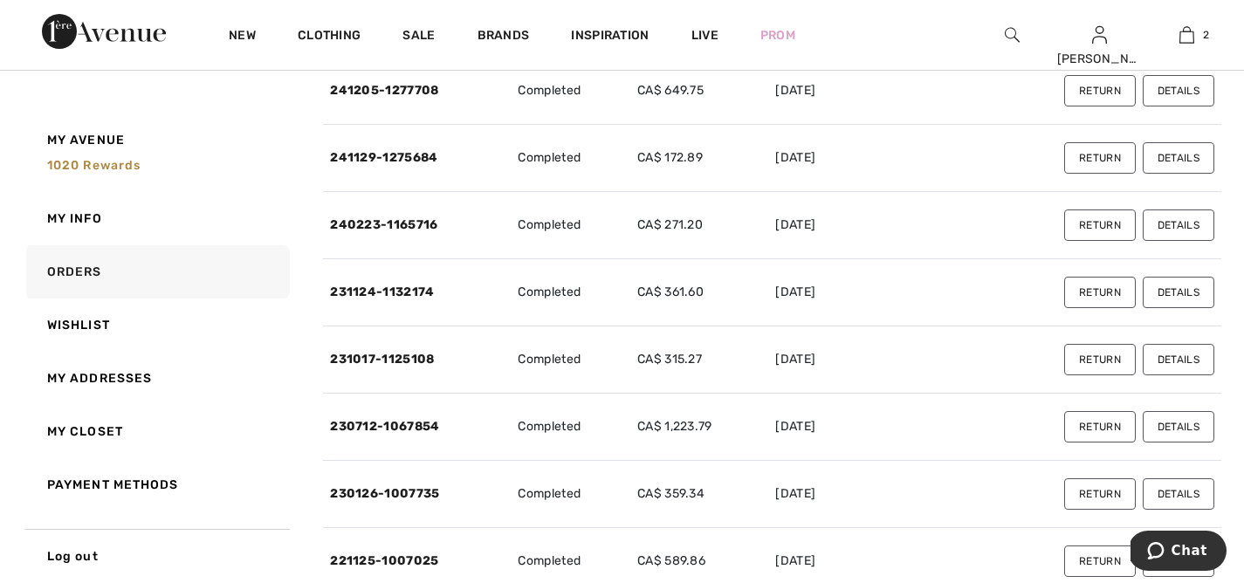
click at [1186, 365] on button "Details" at bounding box center [1178, 359] width 72 height 31
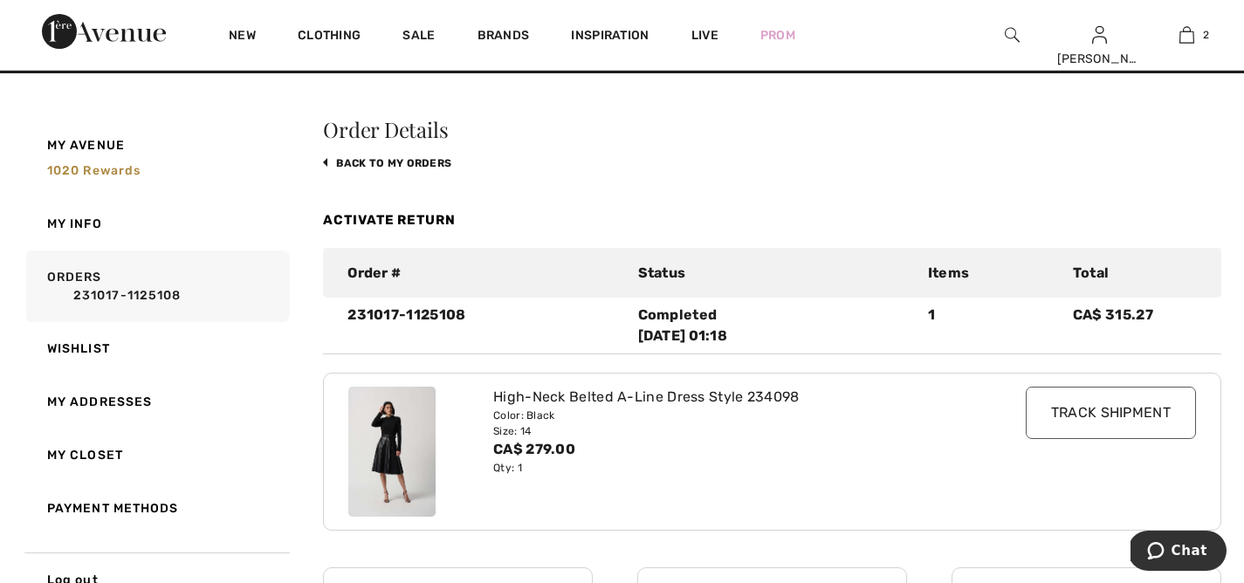
scroll to position [0, 0]
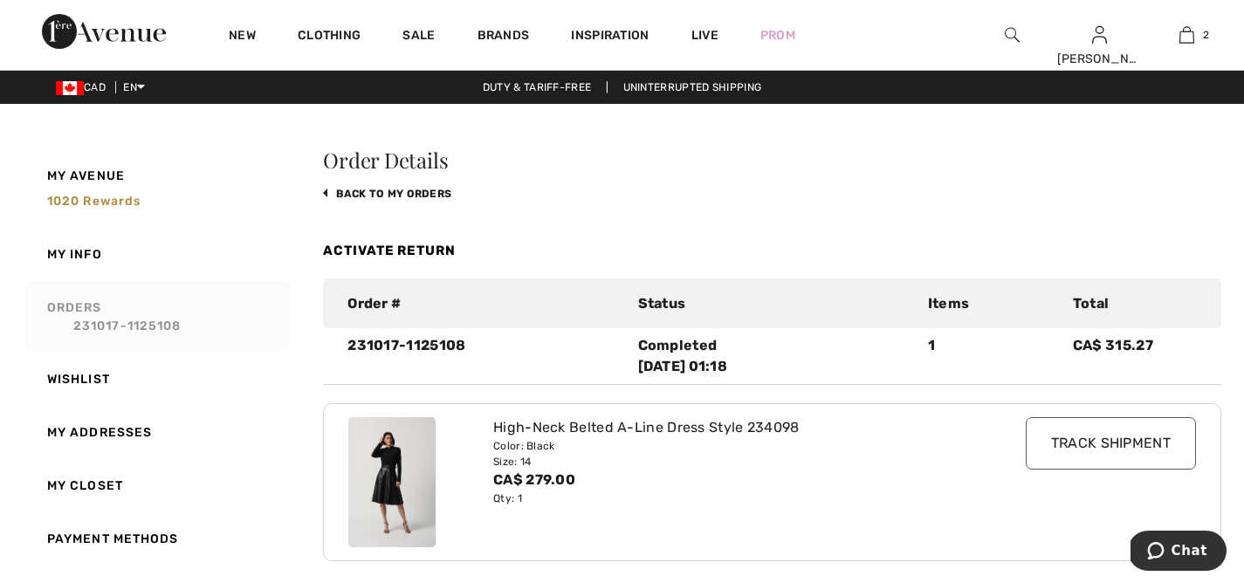
click at [65, 298] on link "Orders 231017-1125108" at bounding box center [156, 317] width 267 height 72
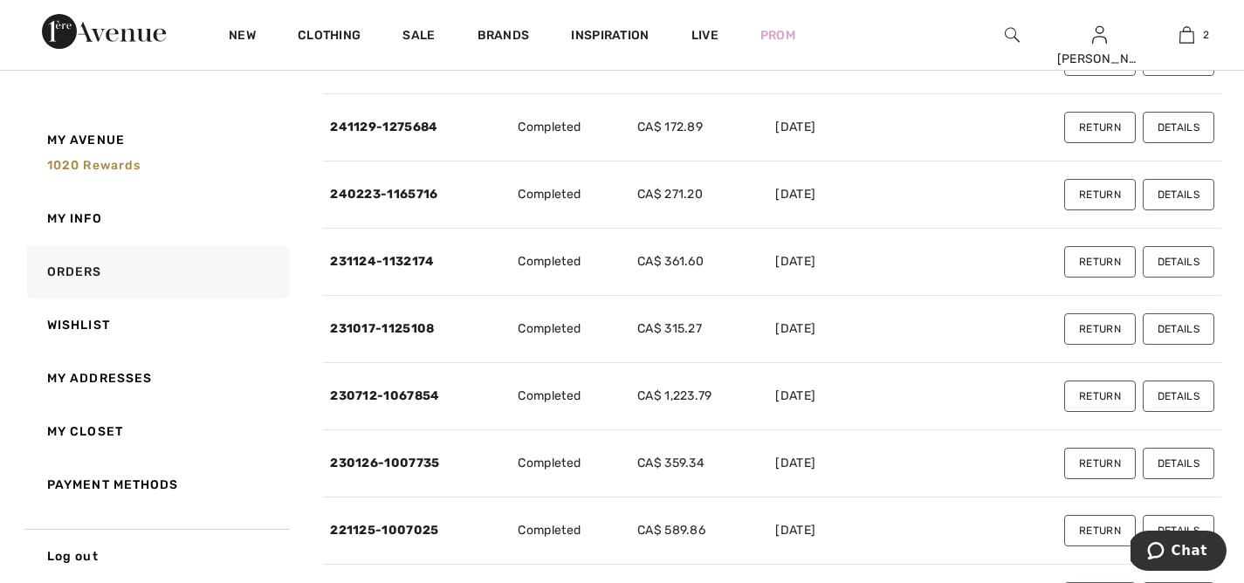
scroll to position [456, 0]
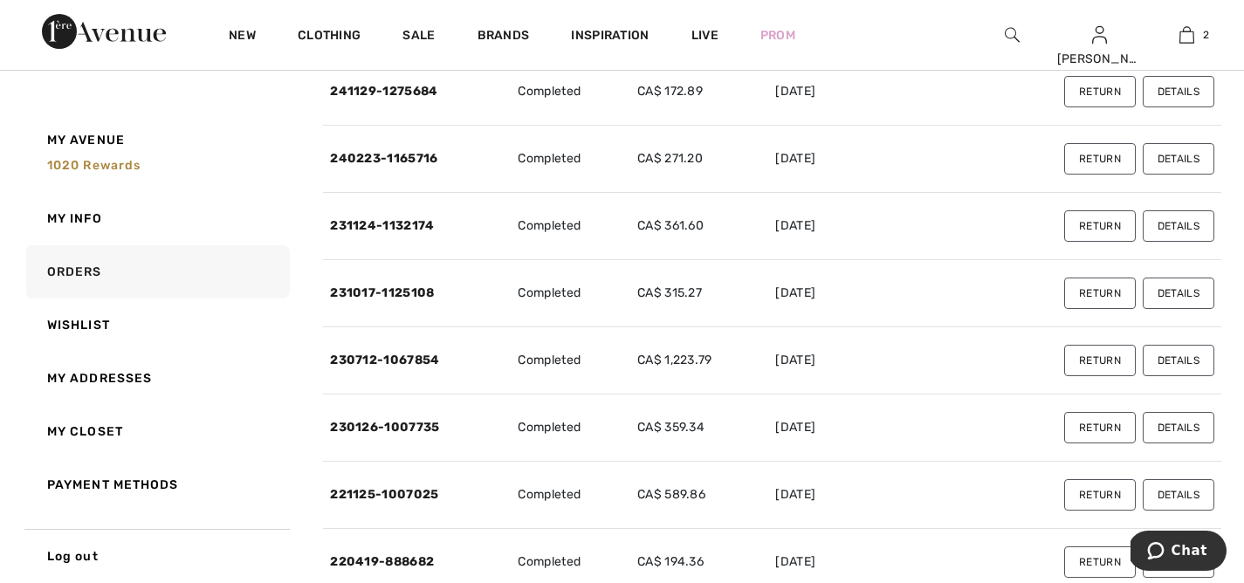
click at [1182, 357] on button "Details" at bounding box center [1178, 360] width 72 height 31
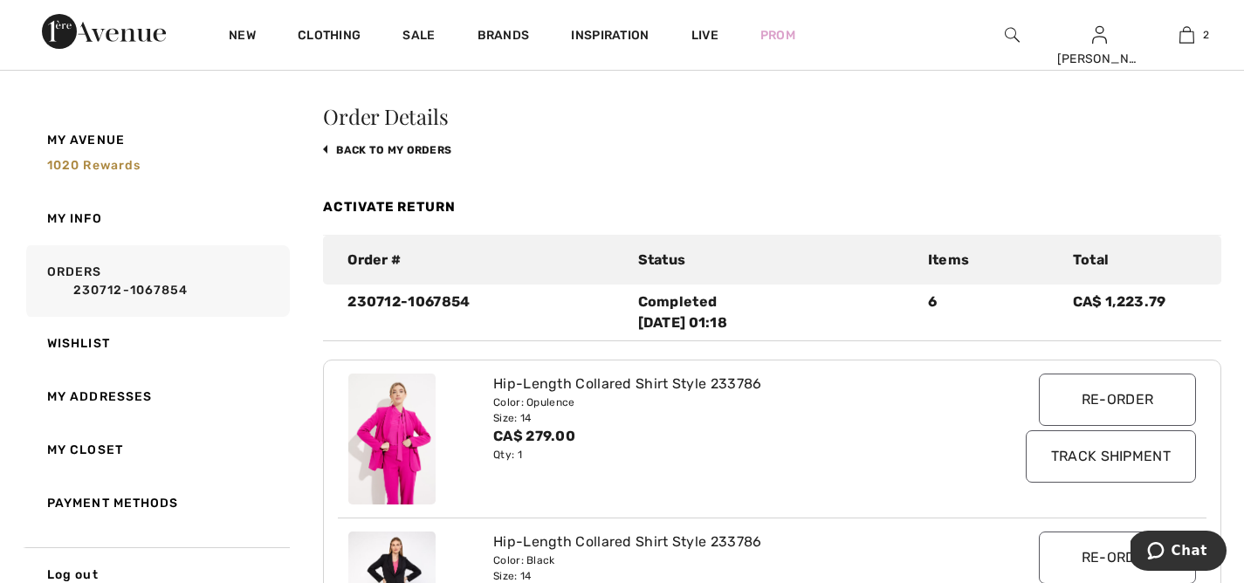
scroll to position [43, 0]
click at [80, 268] on link "Orders 230712-1067854" at bounding box center [156, 281] width 267 height 72
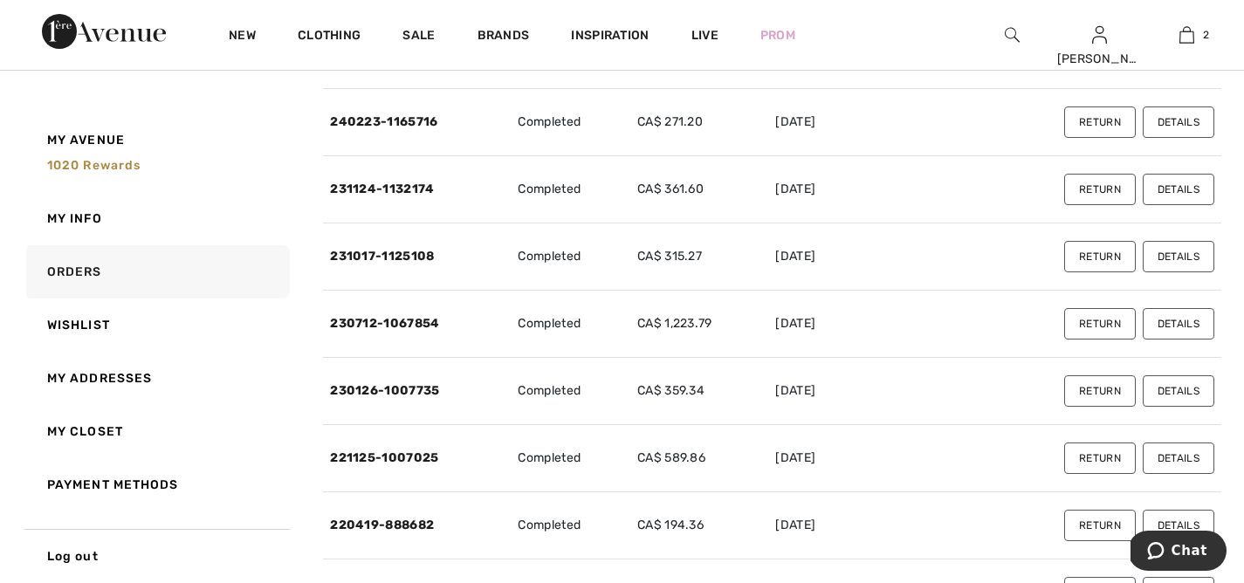
scroll to position [504, 0]
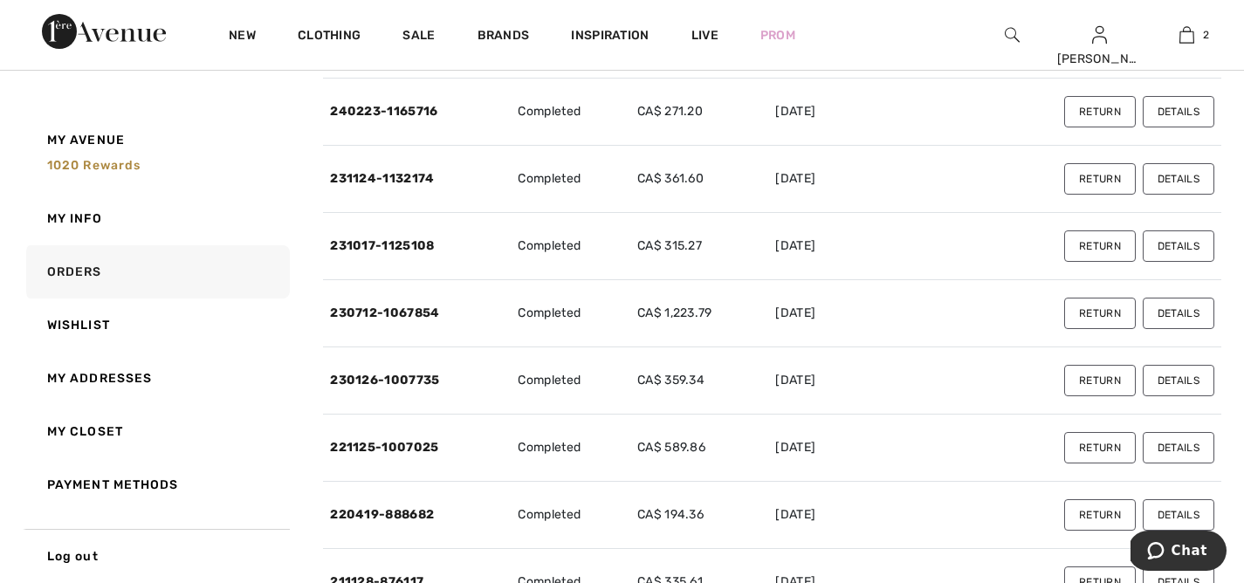
click at [1185, 377] on button "Details" at bounding box center [1178, 380] width 72 height 31
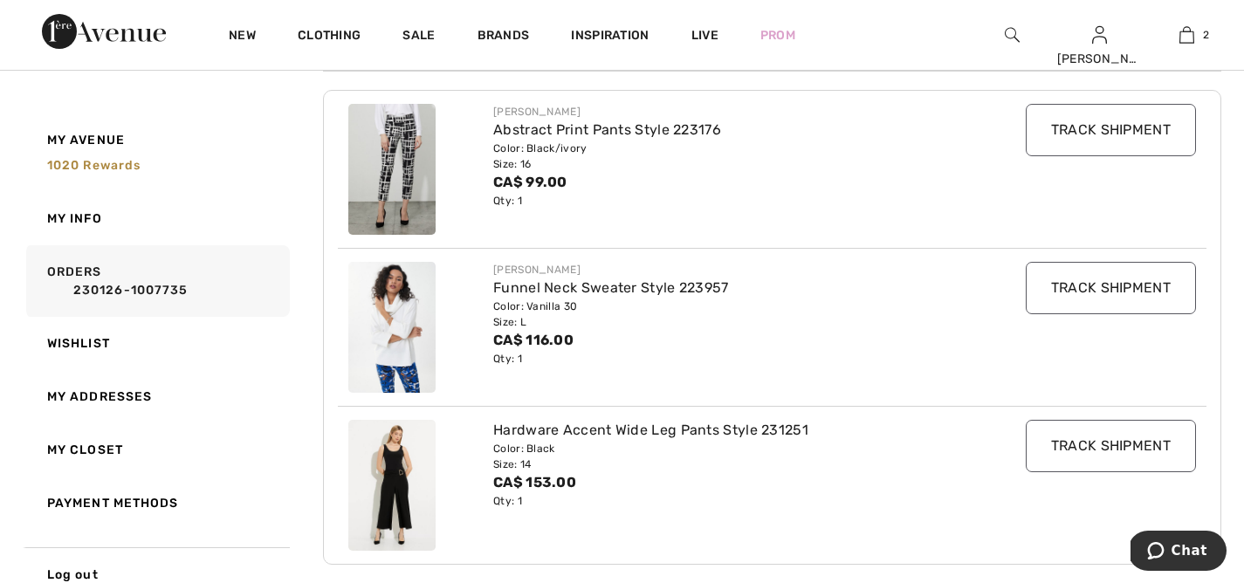
scroll to position [285, 0]
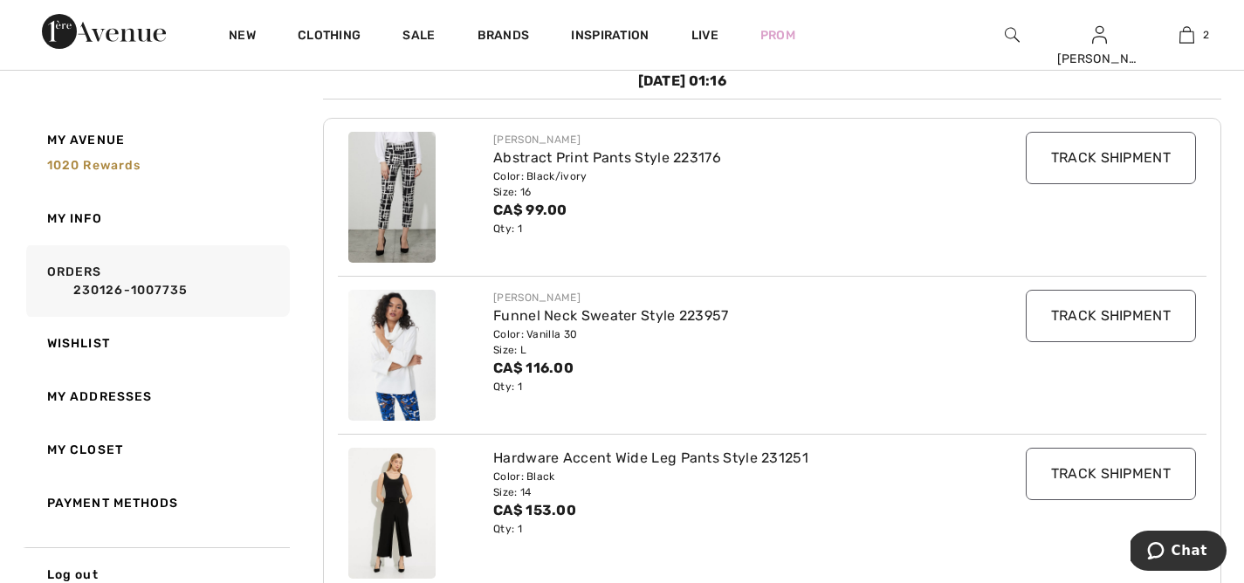
click at [400, 174] on img at bounding box center [391, 197] width 87 height 131
click at [488, 154] on div "Joseph Ribkoff Abstract Print Pants Style 223176 Color: Black/ivory Size: 16 CA…" at bounding box center [736, 197] width 506 height 131
drag, startPoint x: 525, startPoint y: 158, endPoint x: 773, endPoint y: 167, distance: 248.0
click at [773, 167] on div "Joseph Ribkoff Abstract Print Pants Style 223176 Color: Black/ivory Size: 16 CA…" at bounding box center [736, 197] width 506 height 131
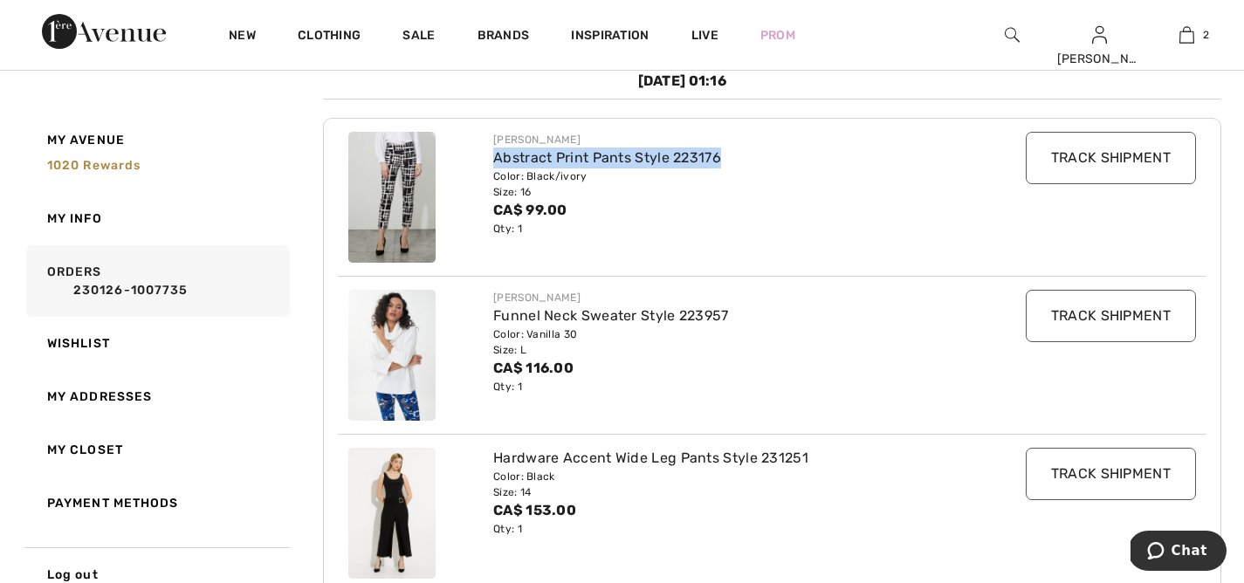
copy div "Abstract Print Pants Style 223176"
click at [689, 194] on div "Size: 16" at bounding box center [735, 192] width 485 height 16
click at [1141, 154] on input "Track Shipment" at bounding box center [1110, 158] width 170 height 52
click at [402, 195] on img at bounding box center [391, 197] width 87 height 131
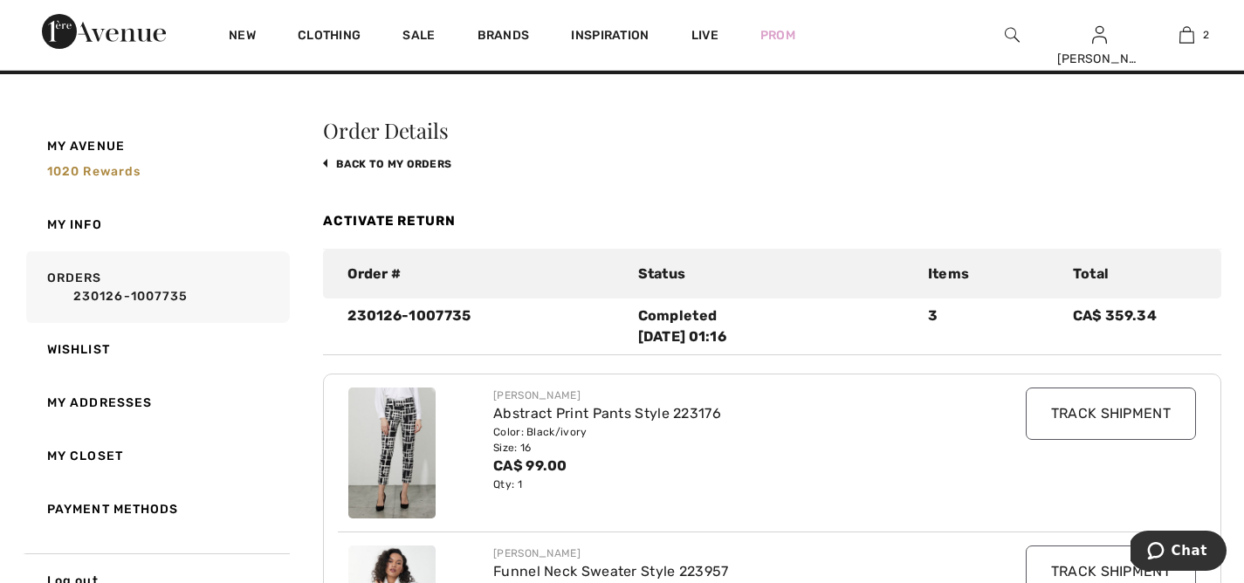
scroll to position [0, 0]
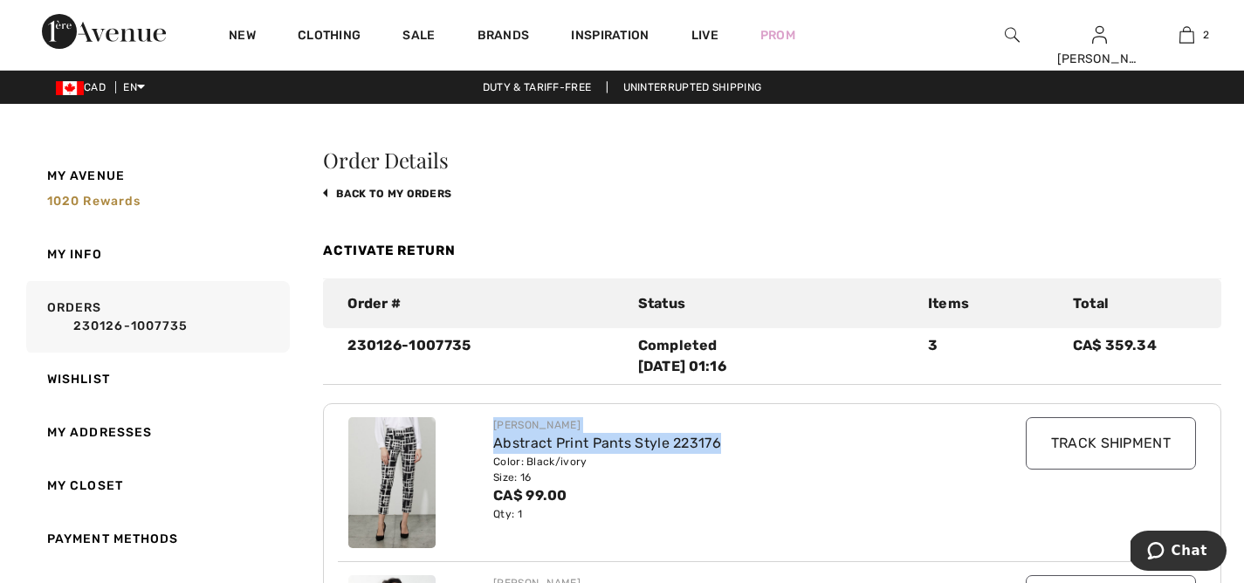
drag, startPoint x: 489, startPoint y: 414, endPoint x: 726, endPoint y: 450, distance: 240.2
click at [726, 450] on div "Joseph Ribkoff Abstract Print Pants Style 223176 Color: Black/ivory Size: 16 CA…" at bounding box center [772, 482] width 868 height 157
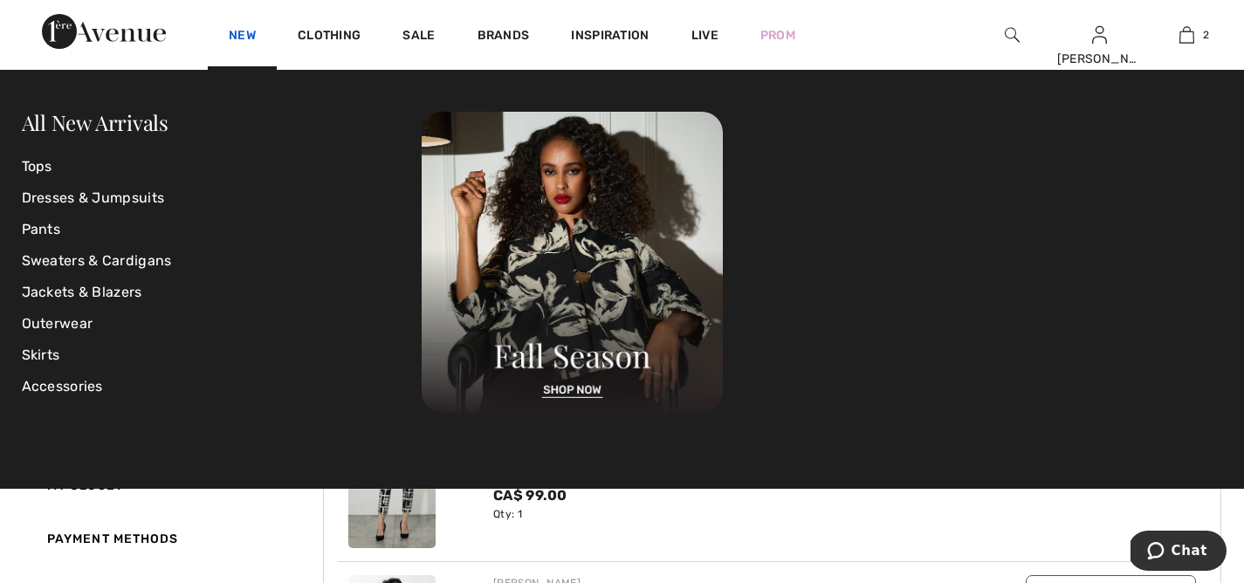
click at [237, 37] on link "New" at bounding box center [242, 37] width 27 height 18
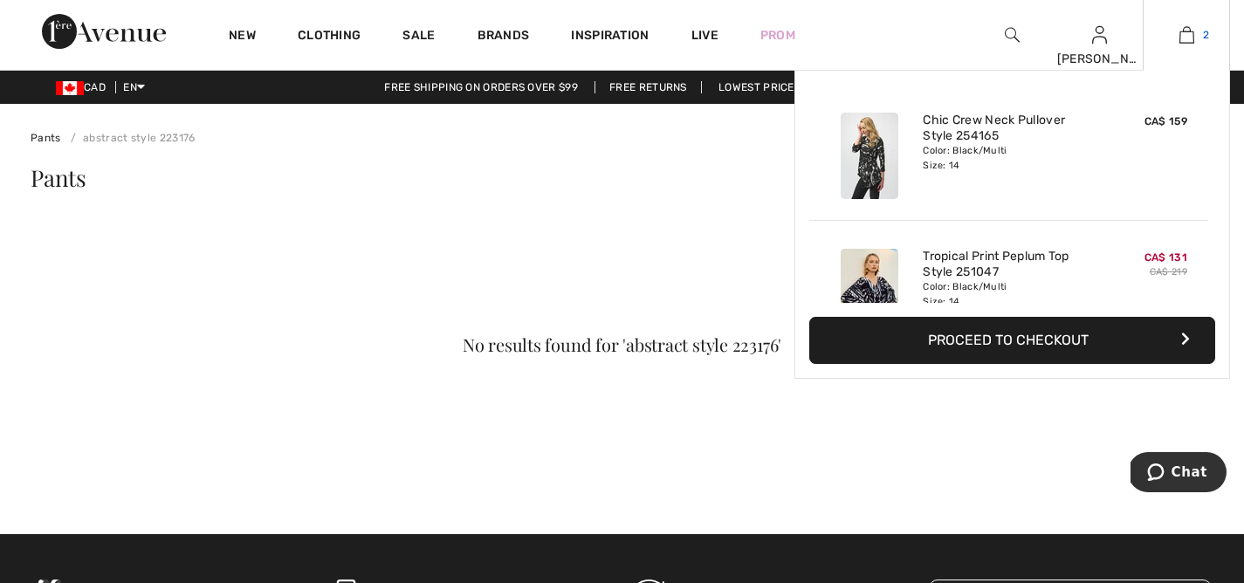
click at [1200, 43] on link "2" at bounding box center [1186, 34] width 86 height 21
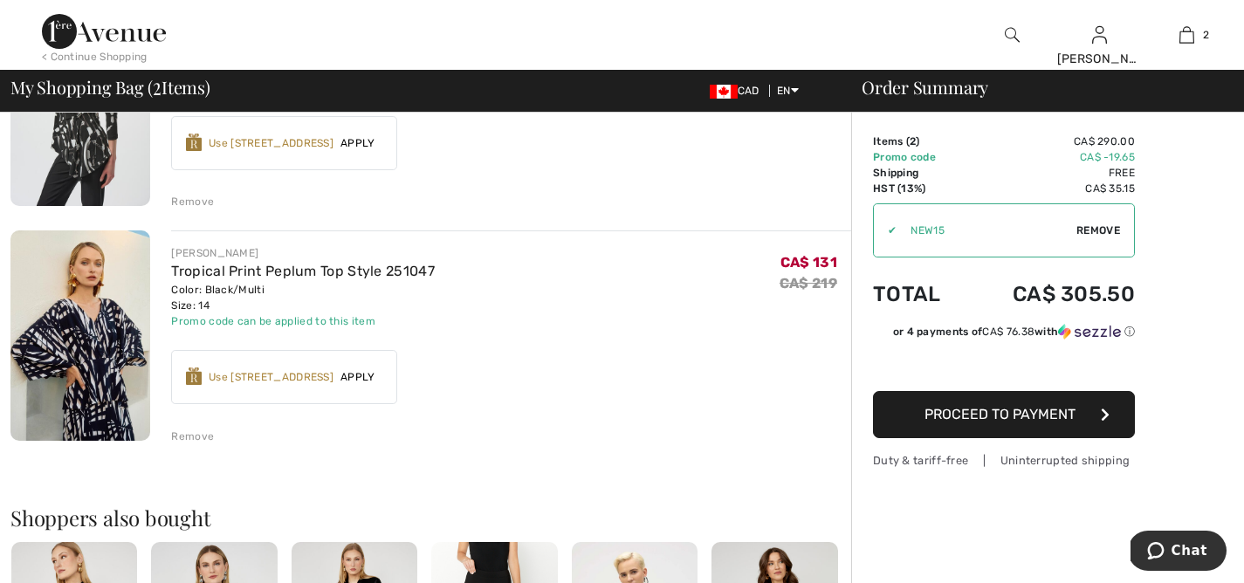
scroll to position [262, 0]
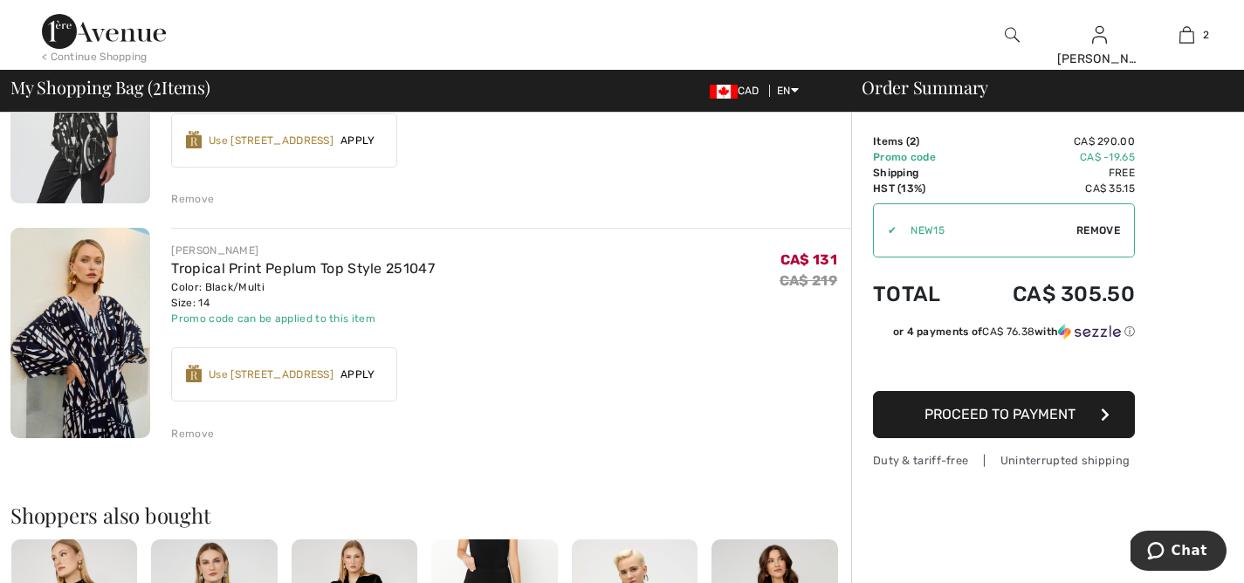
click at [189, 435] on div "Remove" at bounding box center [192, 434] width 43 height 16
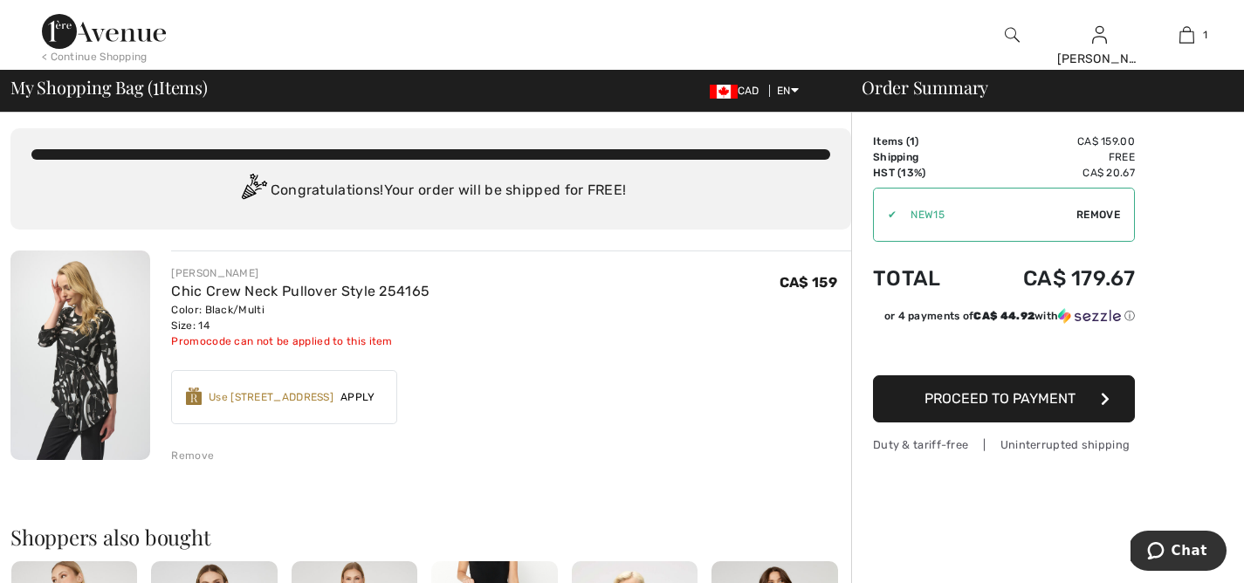
scroll to position [0, 0]
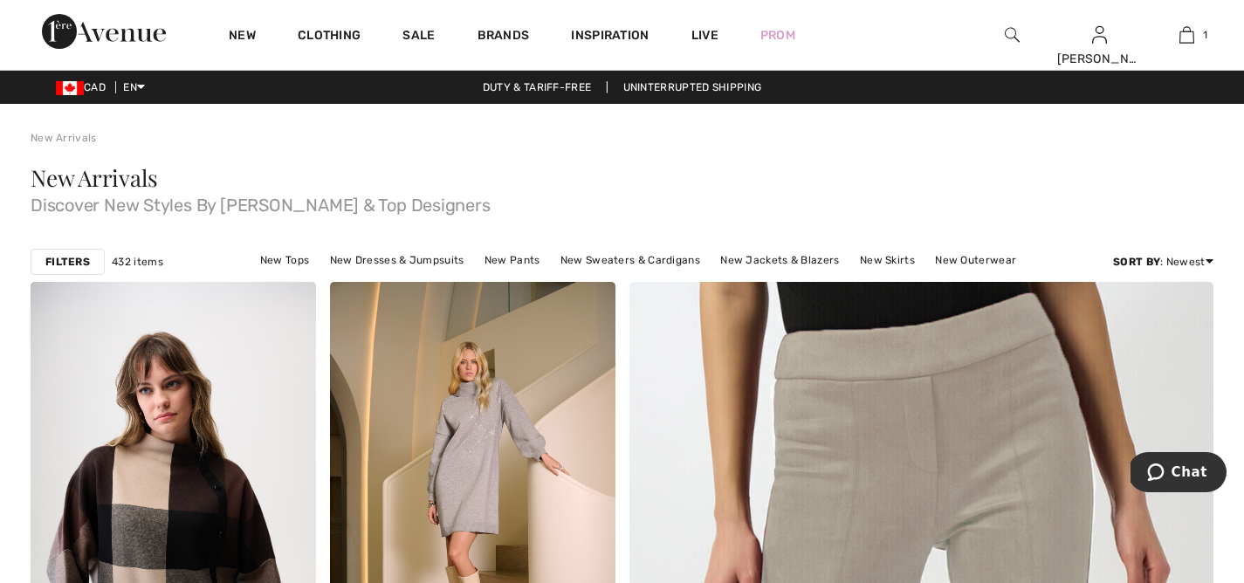
click at [113, 36] on img at bounding box center [104, 31] width 124 height 35
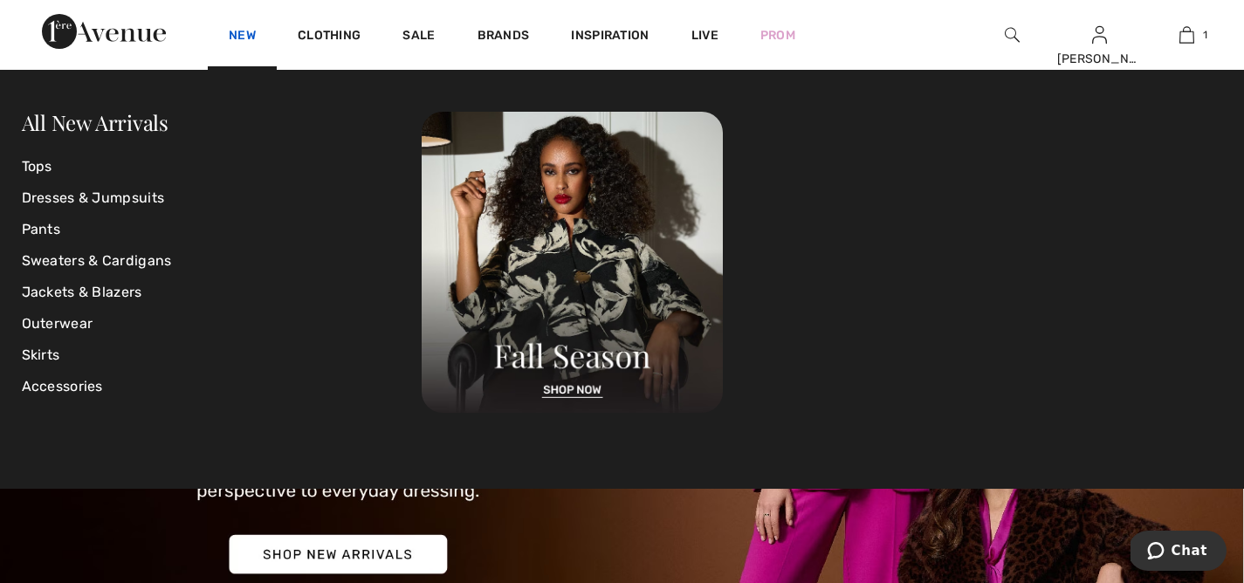
click at [245, 38] on link "New" at bounding box center [242, 37] width 27 height 18
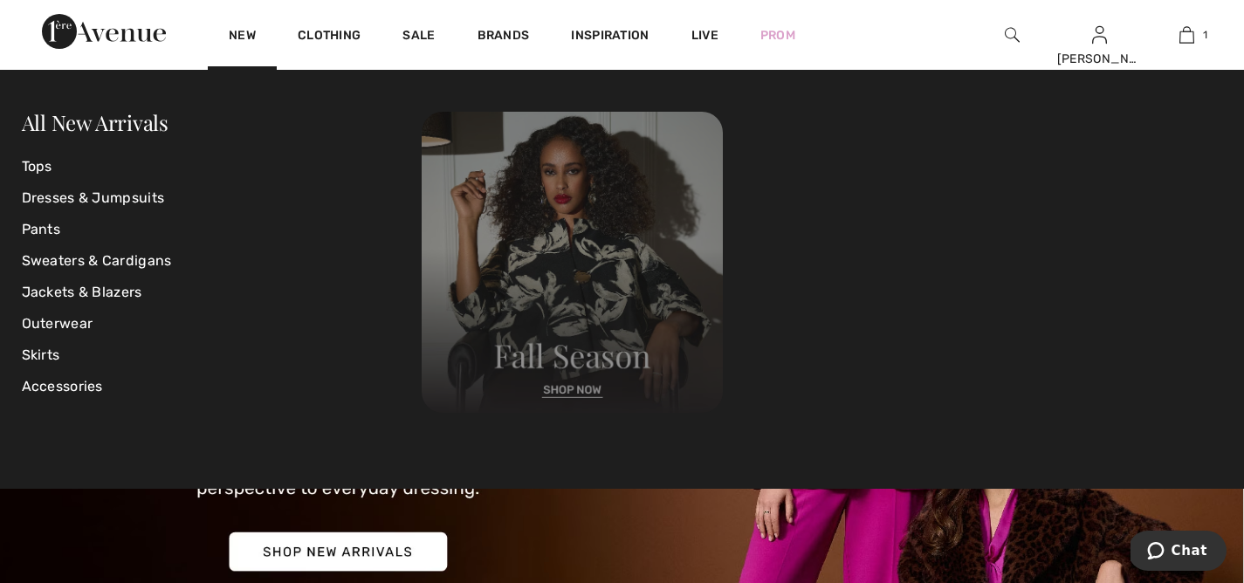
scroll to position [3, 0]
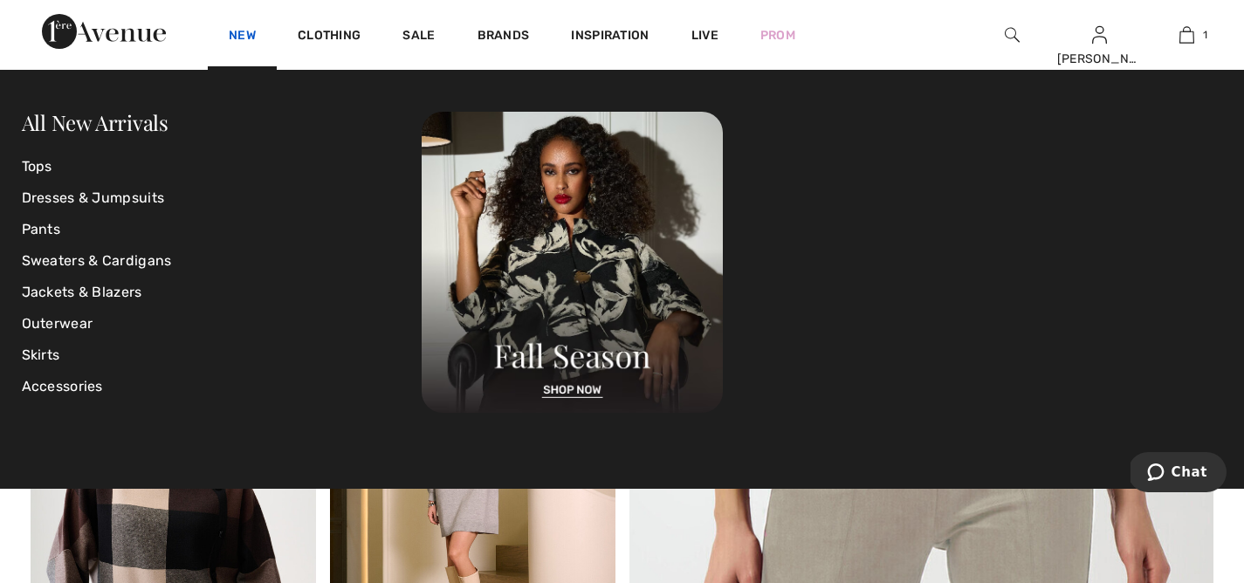
click at [236, 35] on link "New" at bounding box center [242, 37] width 27 height 18
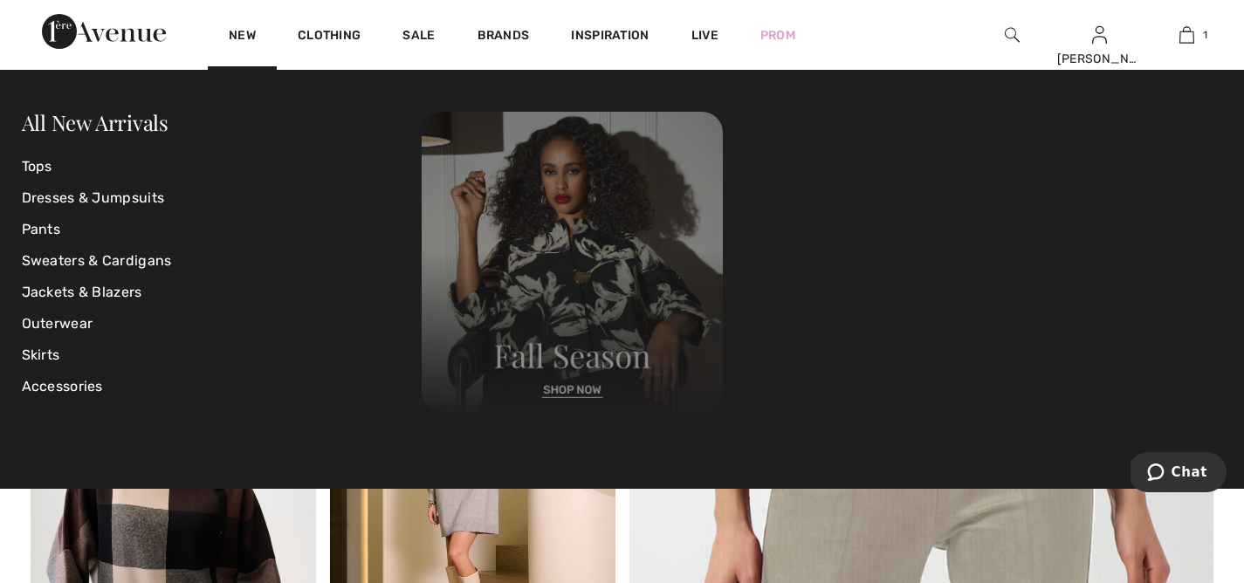
click at [566, 389] on img at bounding box center [572, 262] width 301 height 301
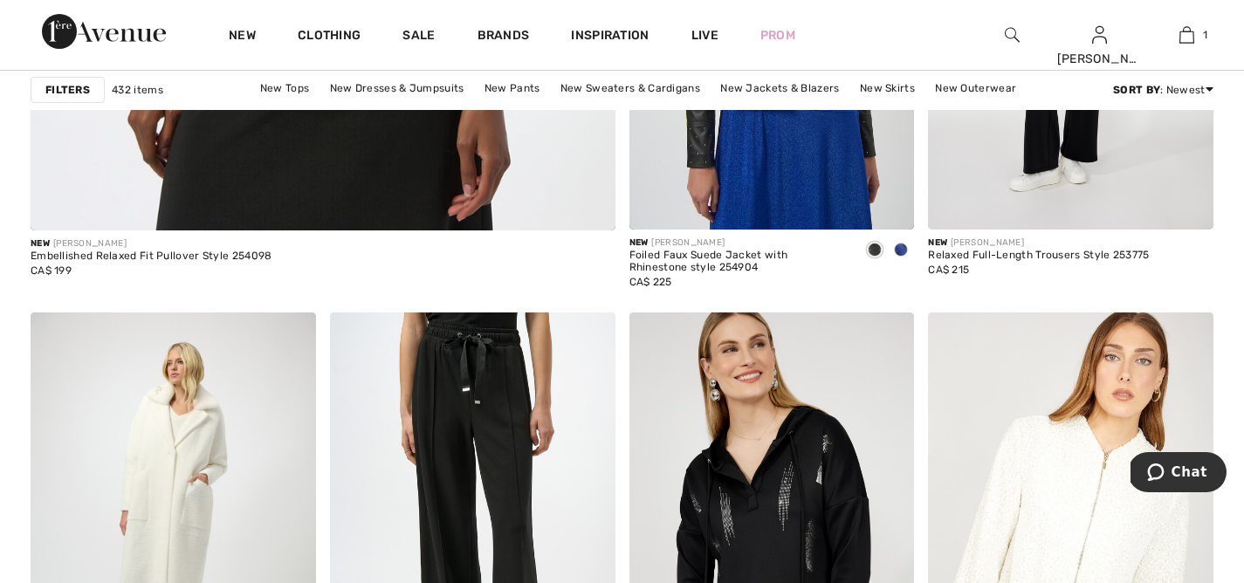
scroll to position [5191, 0]
